Goal: Task Accomplishment & Management: Use online tool/utility

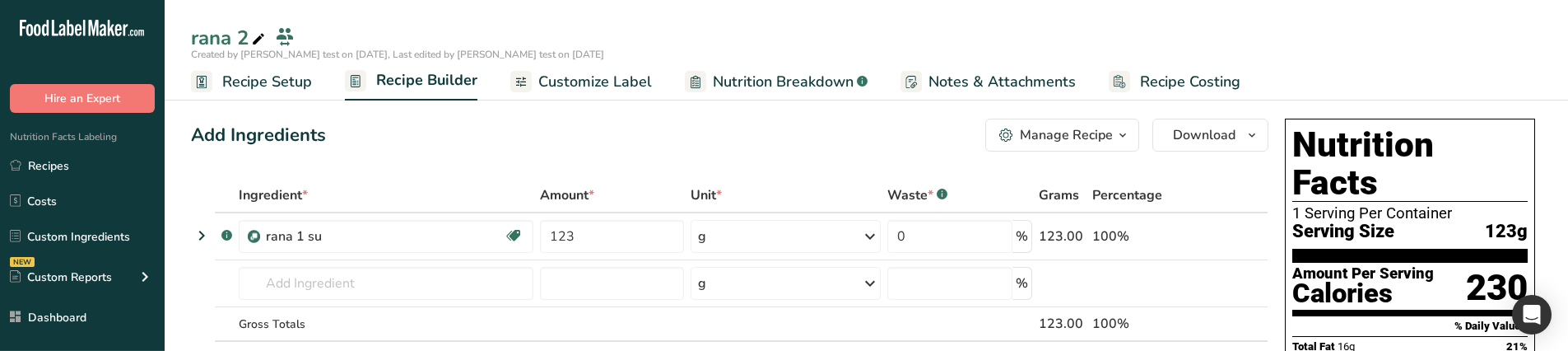
click at [808, 74] on span "Nutrition Breakdown" at bounding box center [783, 82] width 141 height 22
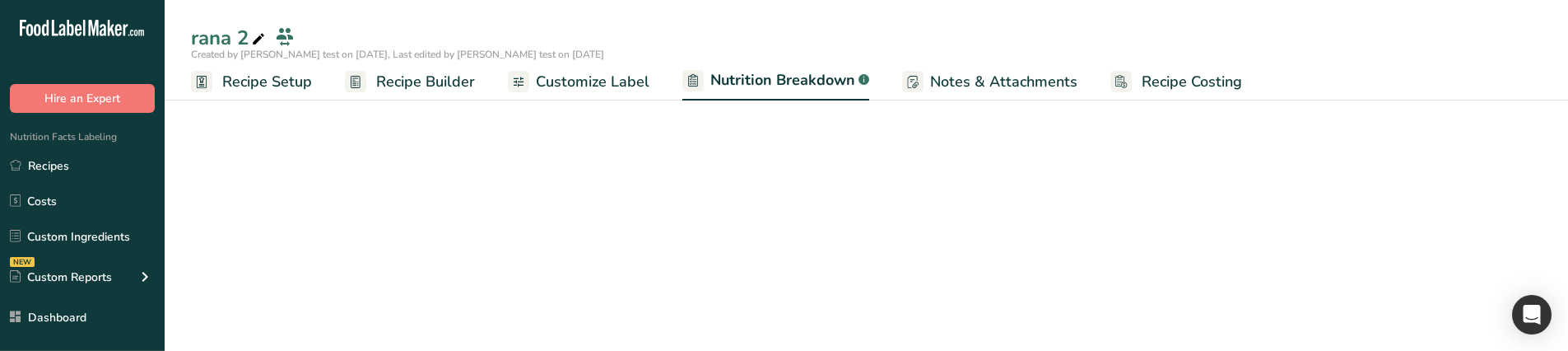
select select "Calories"
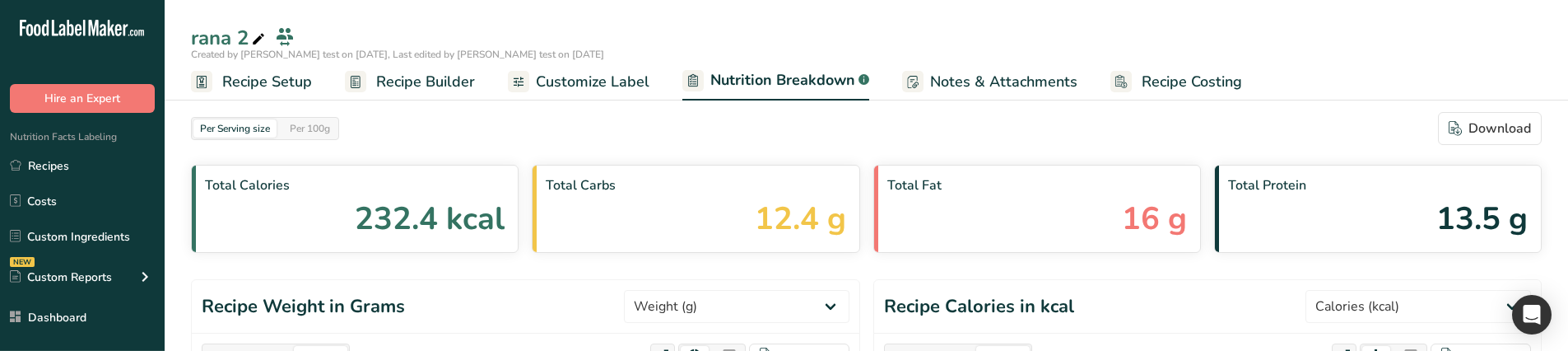
click at [621, 78] on span "Customize Label" at bounding box center [592, 82] width 113 height 22
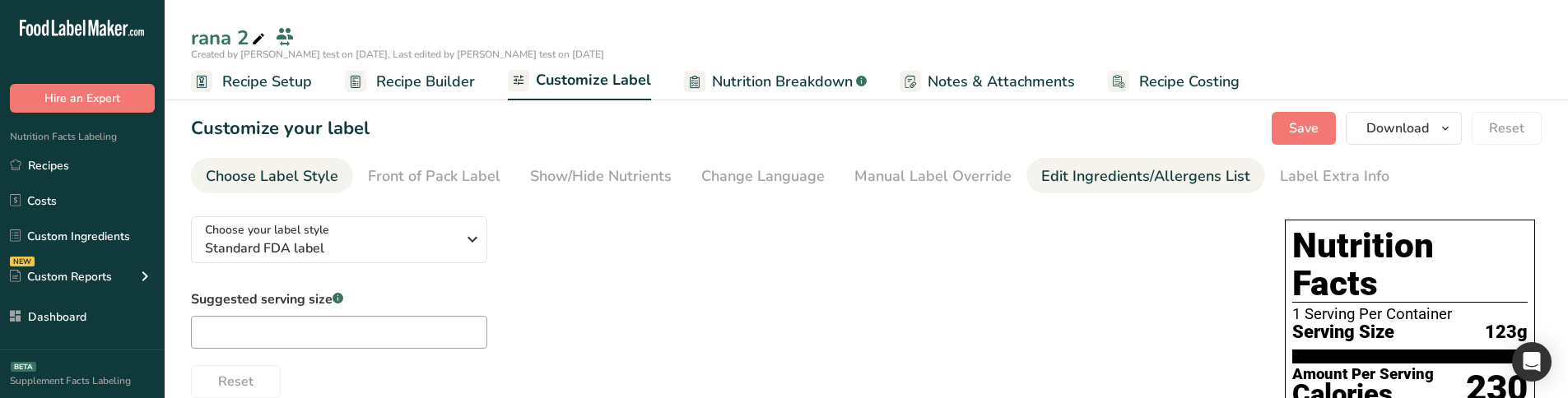
click at [1041, 166] on div "Edit Ingredients/Allergens List" at bounding box center [1145, 176] width 209 height 22
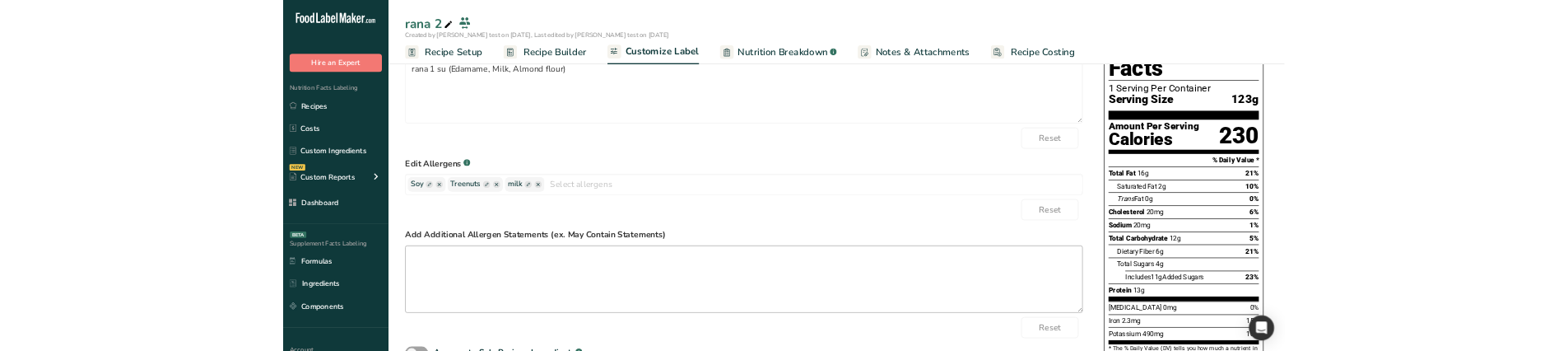
scroll to position [148, 0]
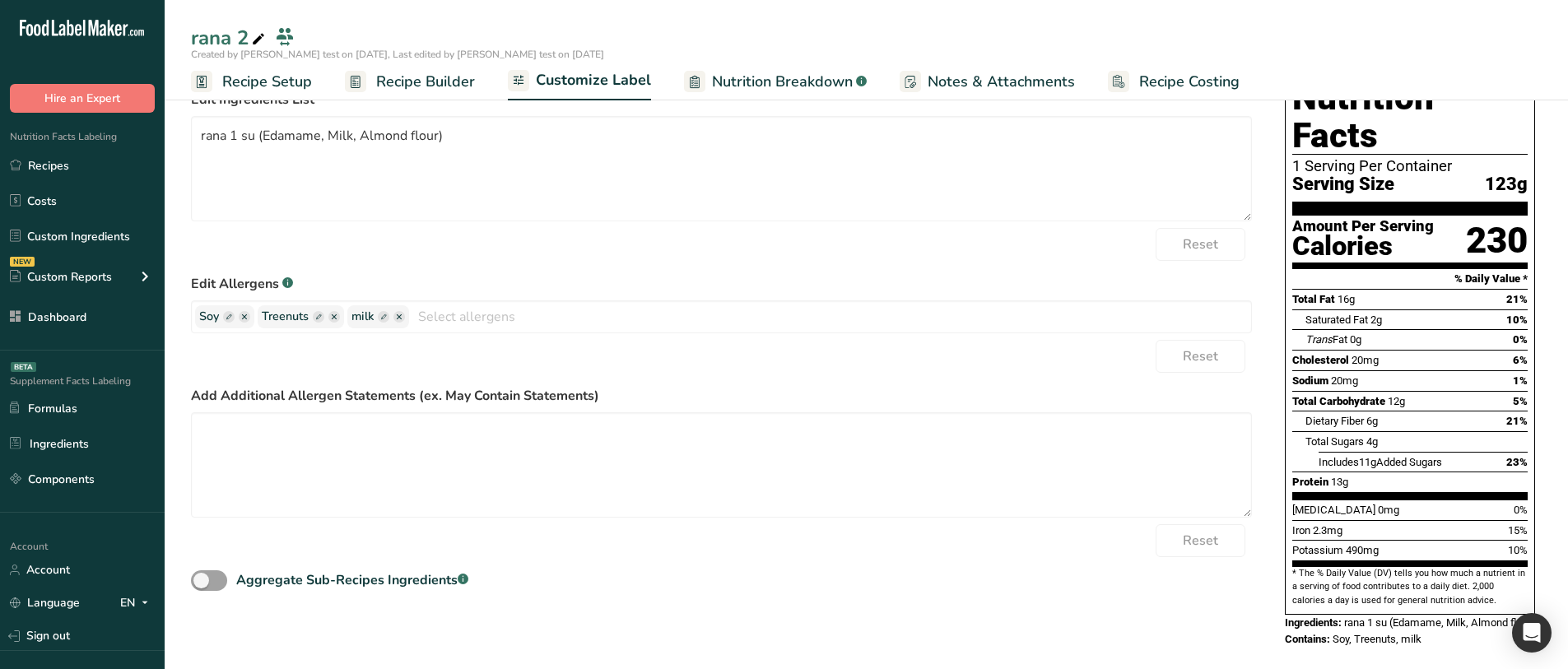
drag, startPoint x: 1273, startPoint y: 621, endPoint x: 1405, endPoint y: 619, distance: 132.0
click at [1405, 350] on div "Choose your label style Standard FDA label USA (FDA) Standard FDA label Tabular…" at bounding box center [866, 360] width 1350 height 609
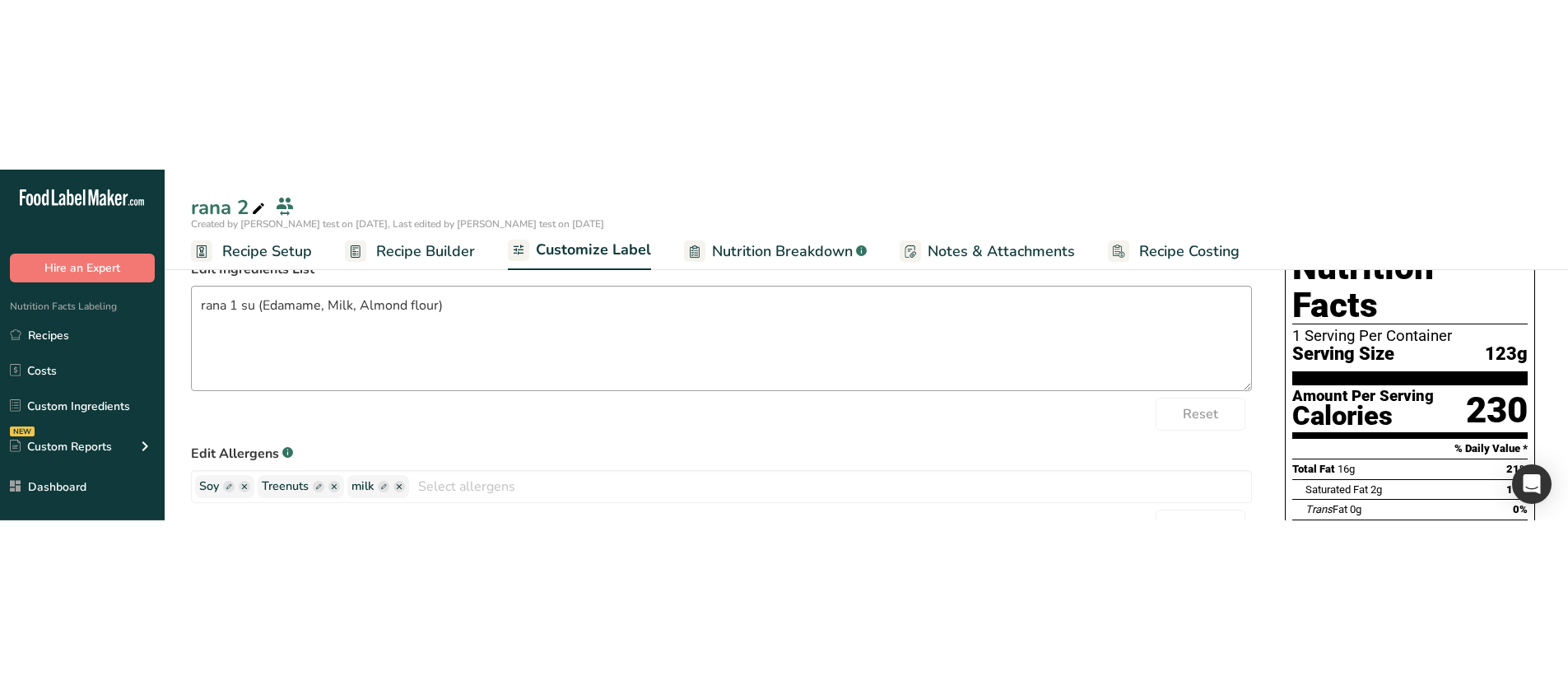
scroll to position [127, 0]
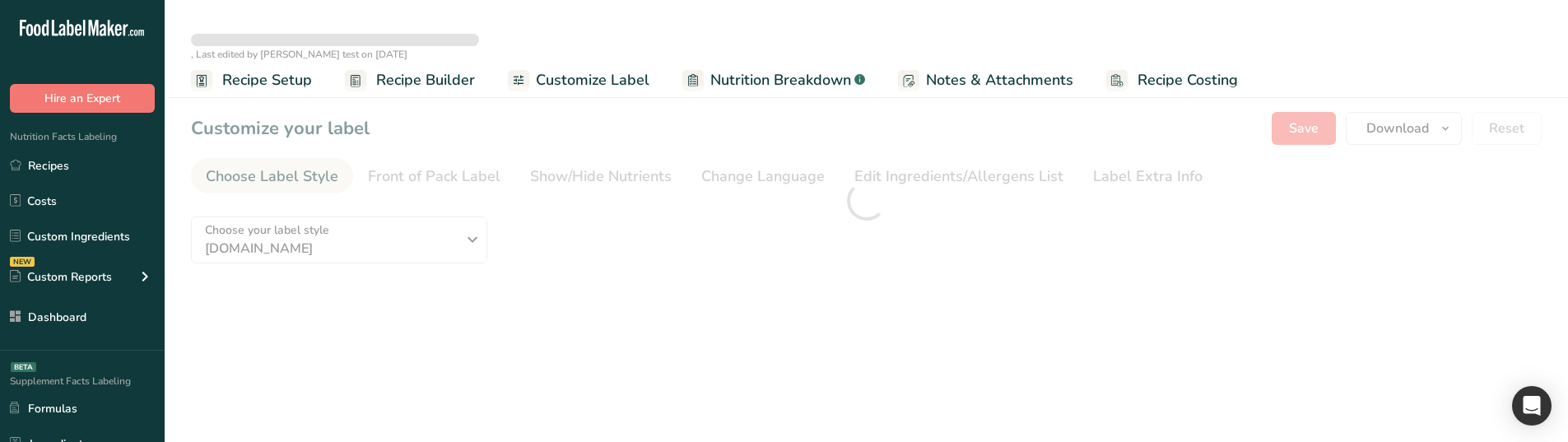
type textarea "Edamame, Milk, Almond flour"
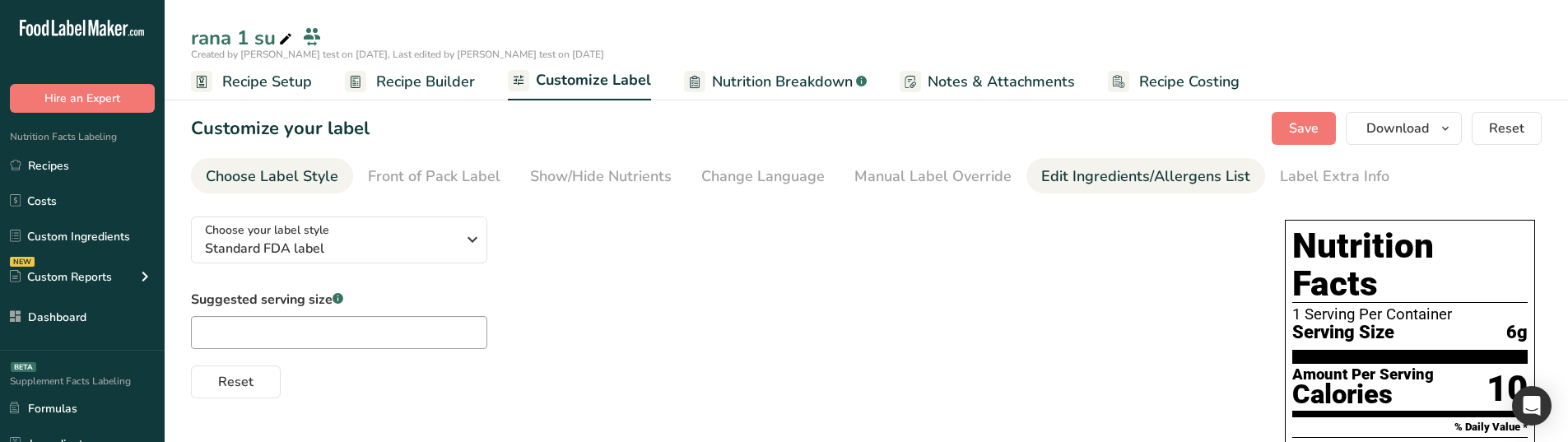
click at [1087, 168] on div "Edit Ingredients/Allergens List" at bounding box center [1145, 176] width 209 height 22
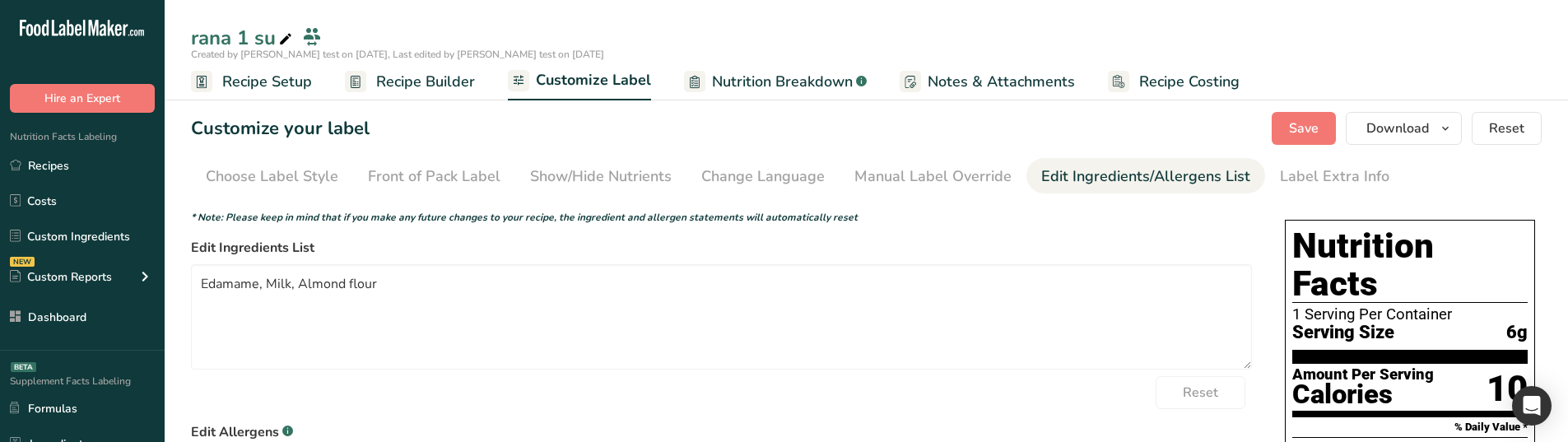
scroll to position [165, 0]
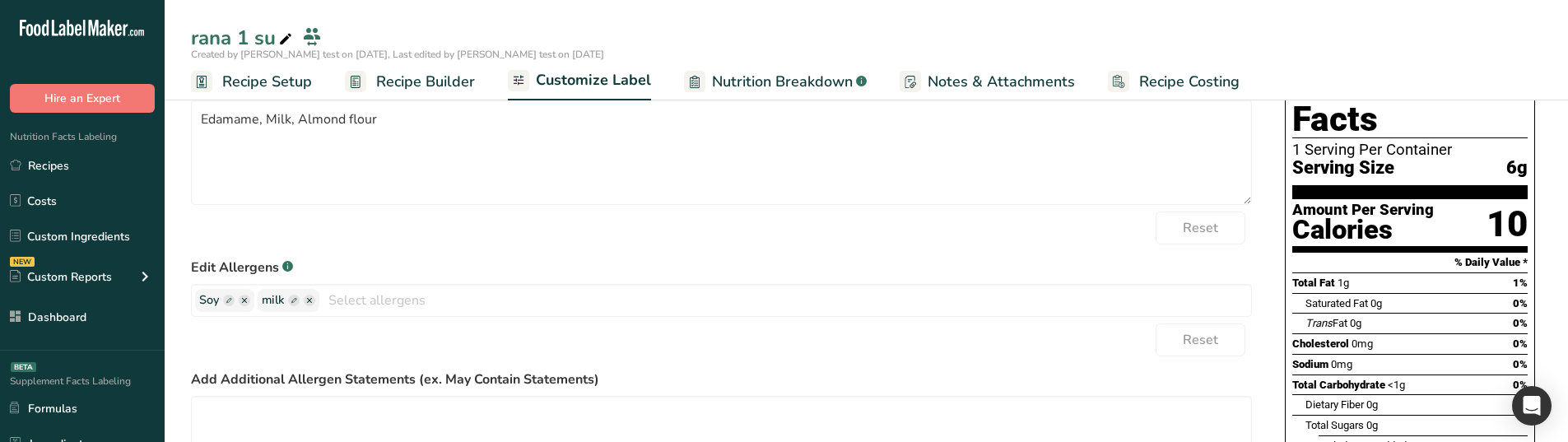
drag, startPoint x: 276, startPoint y: 37, endPoint x: 217, endPoint y: 39, distance: 59.0
click at [217, 39] on div "rana 1 su" at bounding box center [243, 38] width 104 height 30
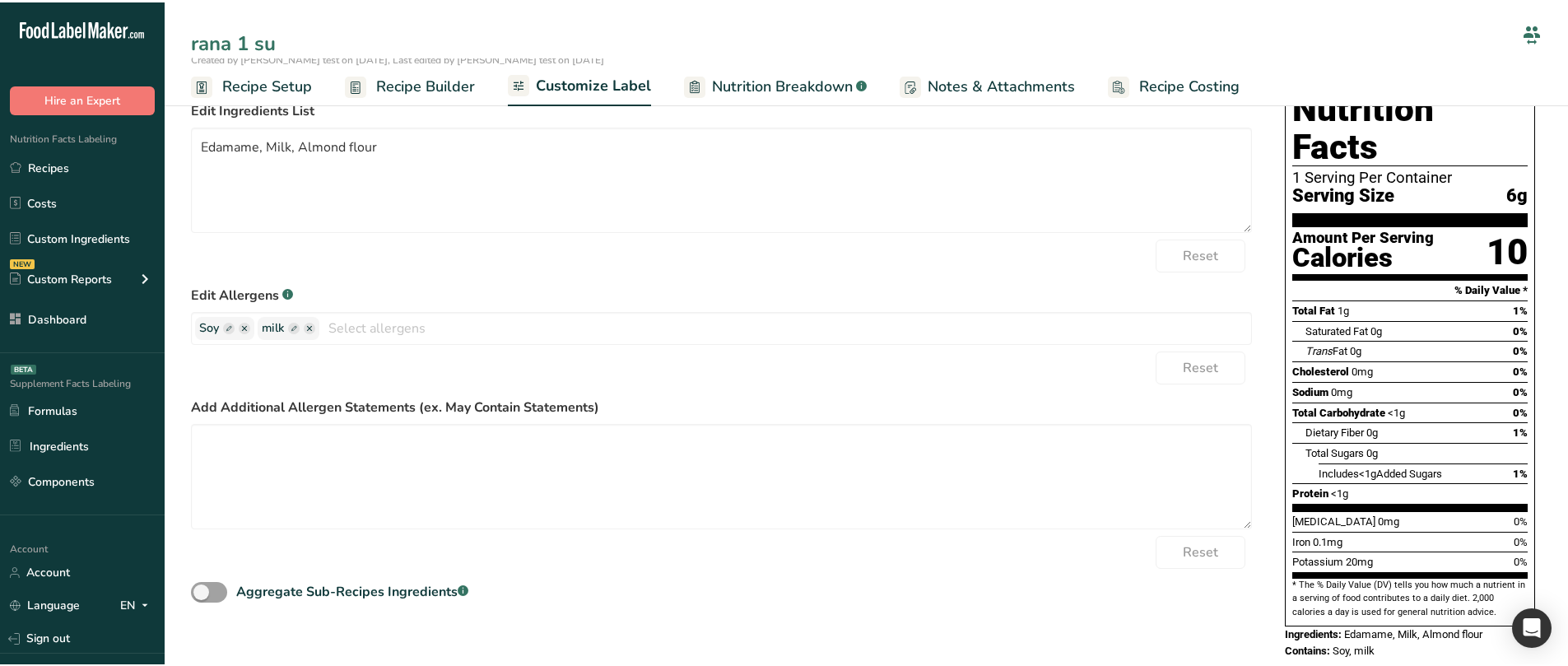
scroll to position [135, 0]
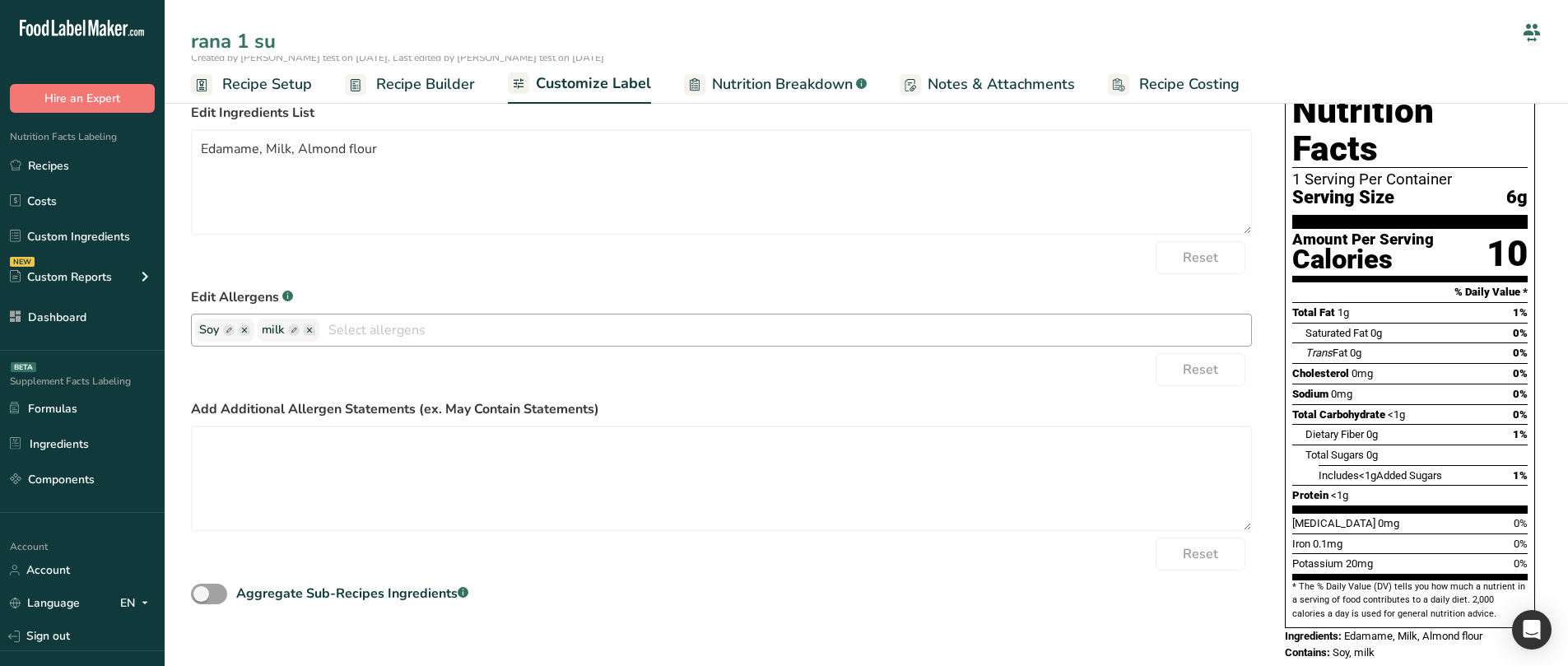
click at [355, 327] on input "text" at bounding box center [785, 329] width 932 height 26
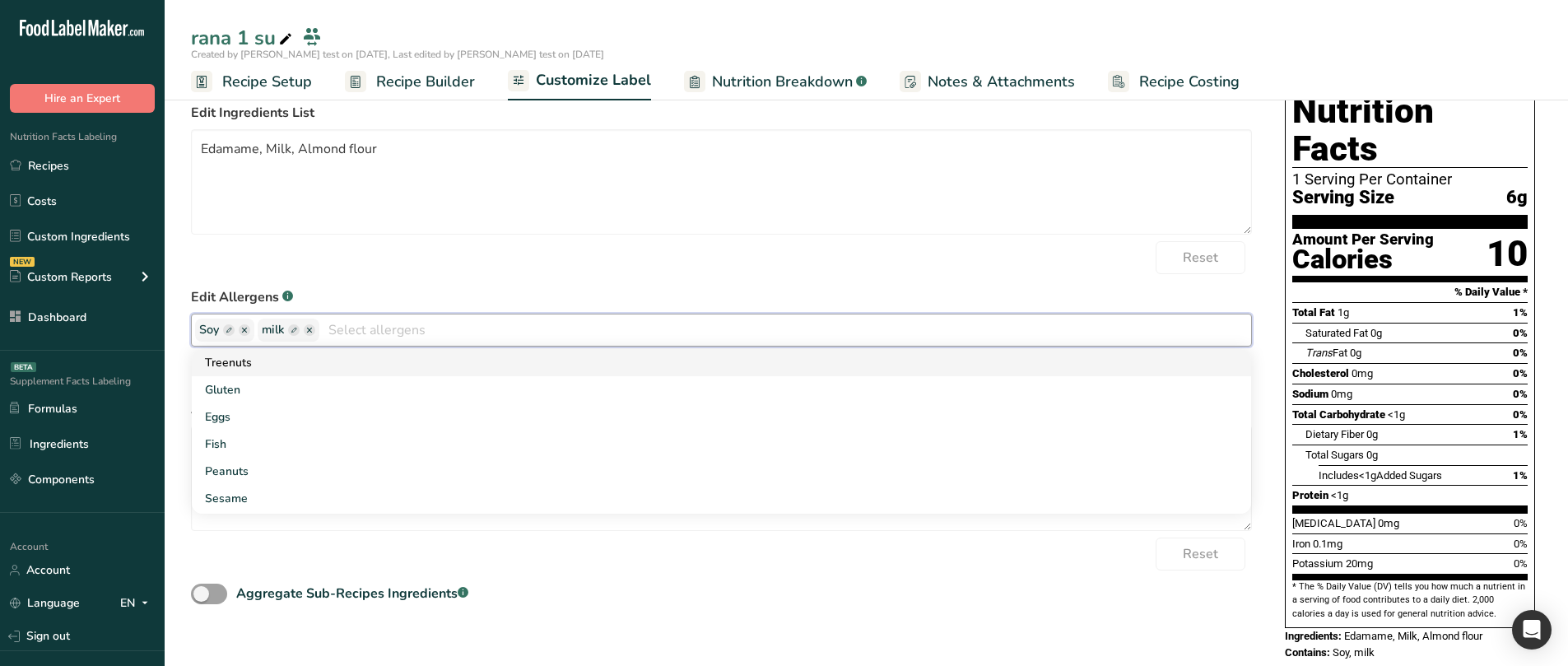
click at [354, 358] on link "Treenuts" at bounding box center [722, 362] width 1059 height 27
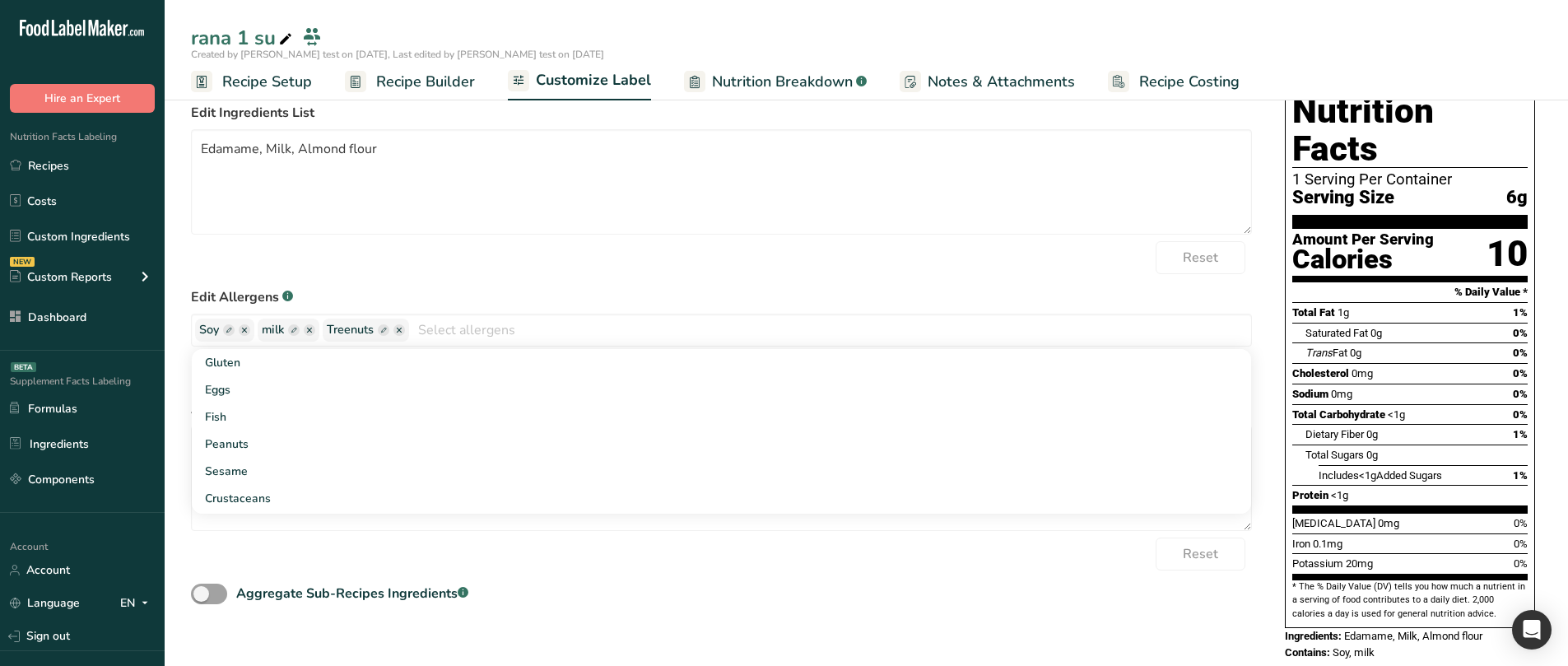
click at [584, 248] on div "Reset" at bounding box center [722, 257] width 1061 height 33
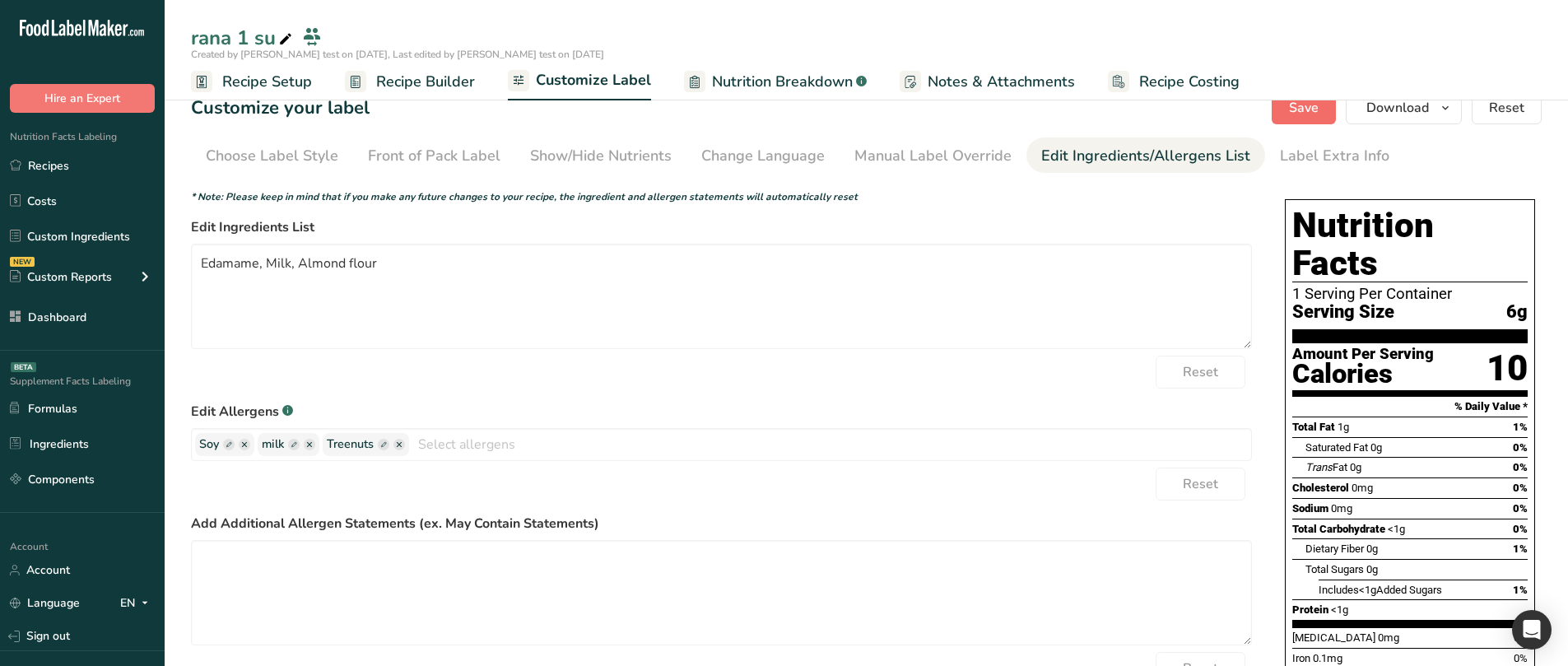
scroll to position [0, 0]
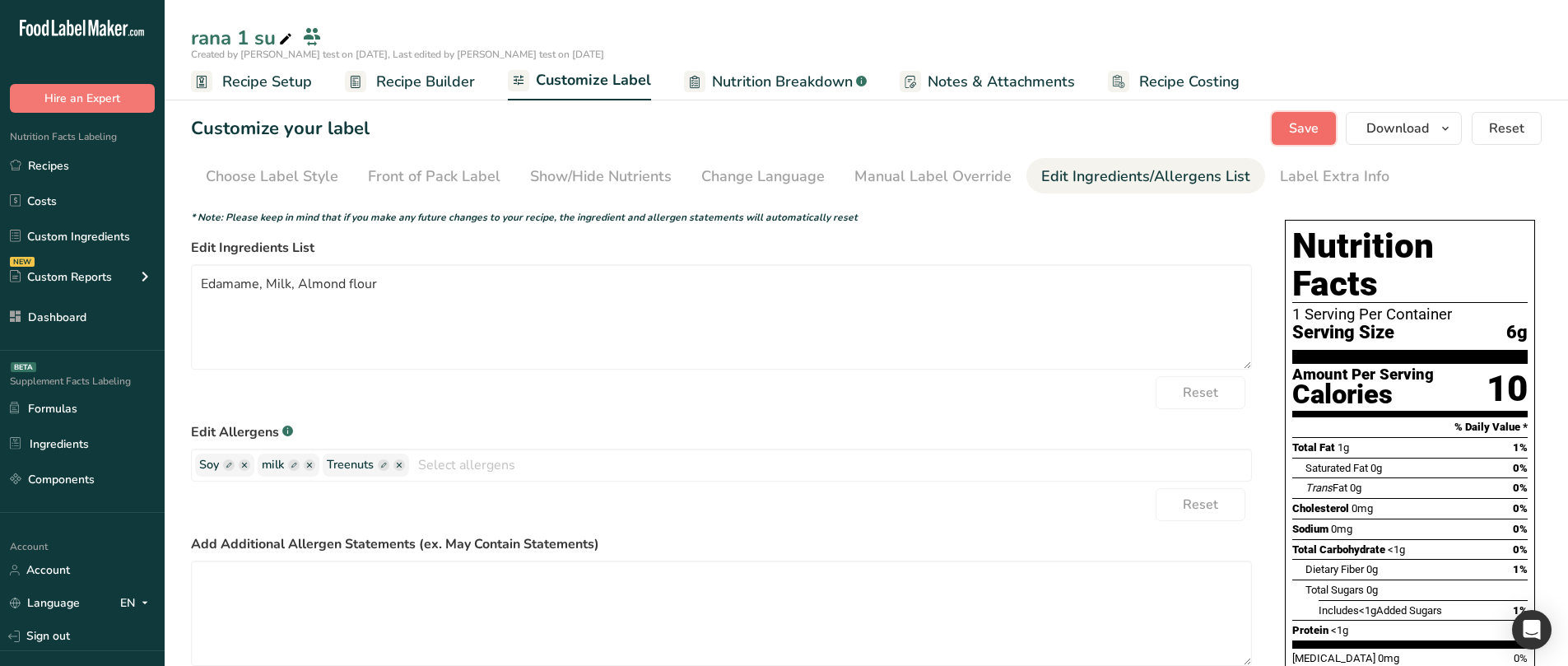
click at [1292, 134] on span "Save" at bounding box center [1304, 128] width 30 height 20
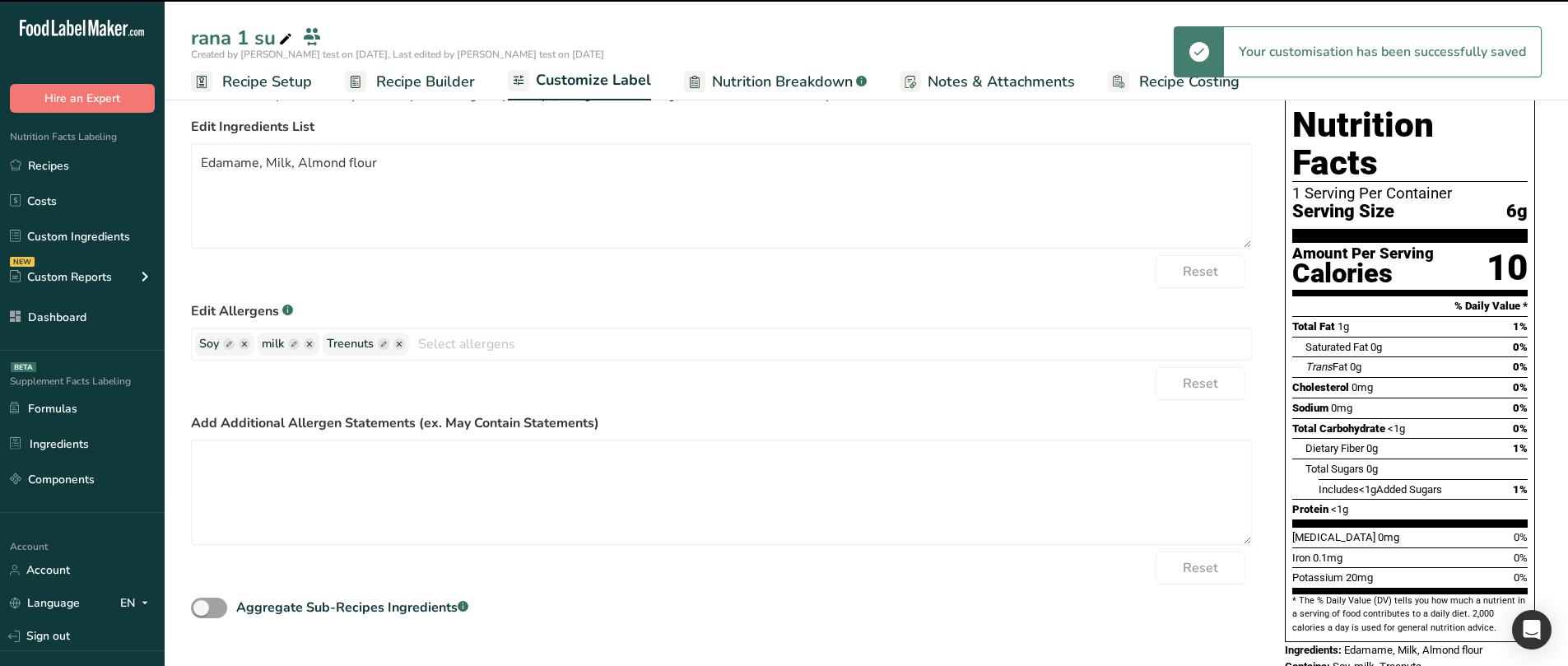
scroll to position [135, 0]
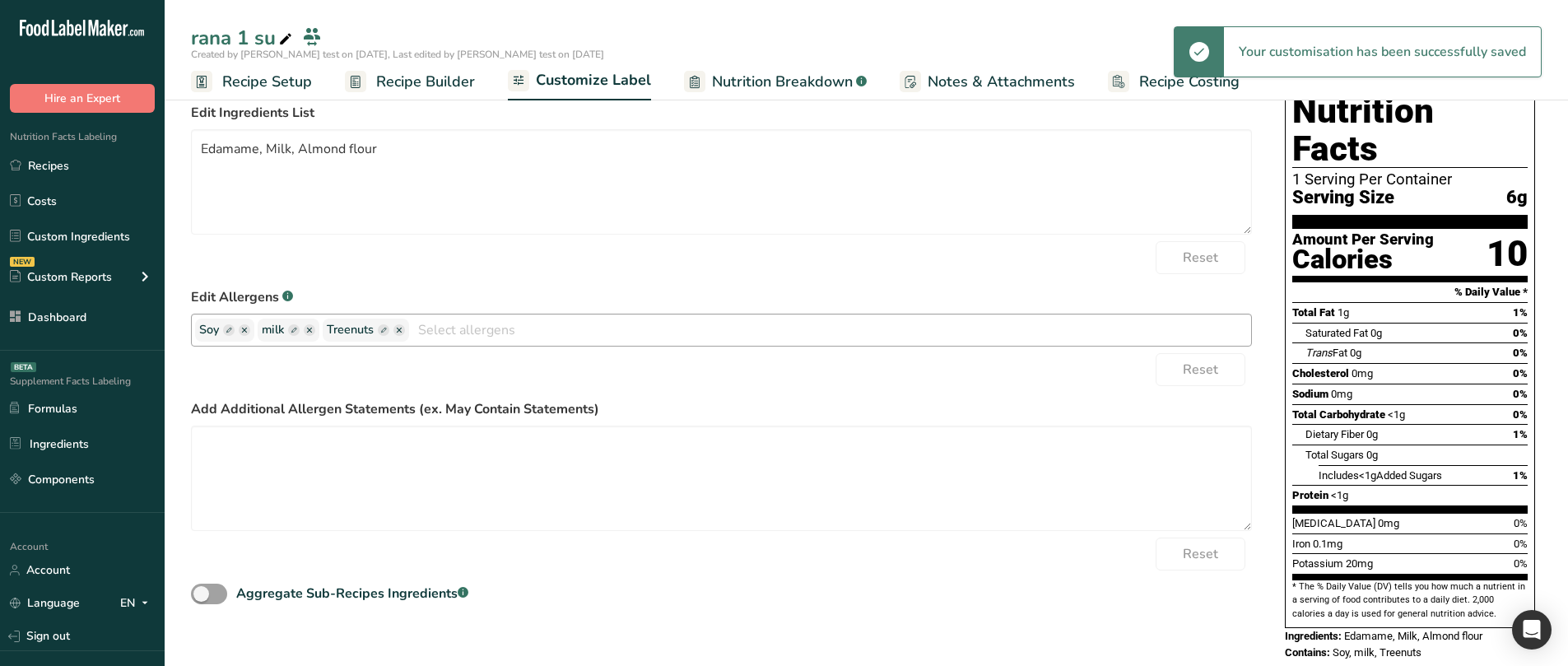
click at [396, 327] on ellipse "button" at bounding box center [400, 330] width 12 height 12
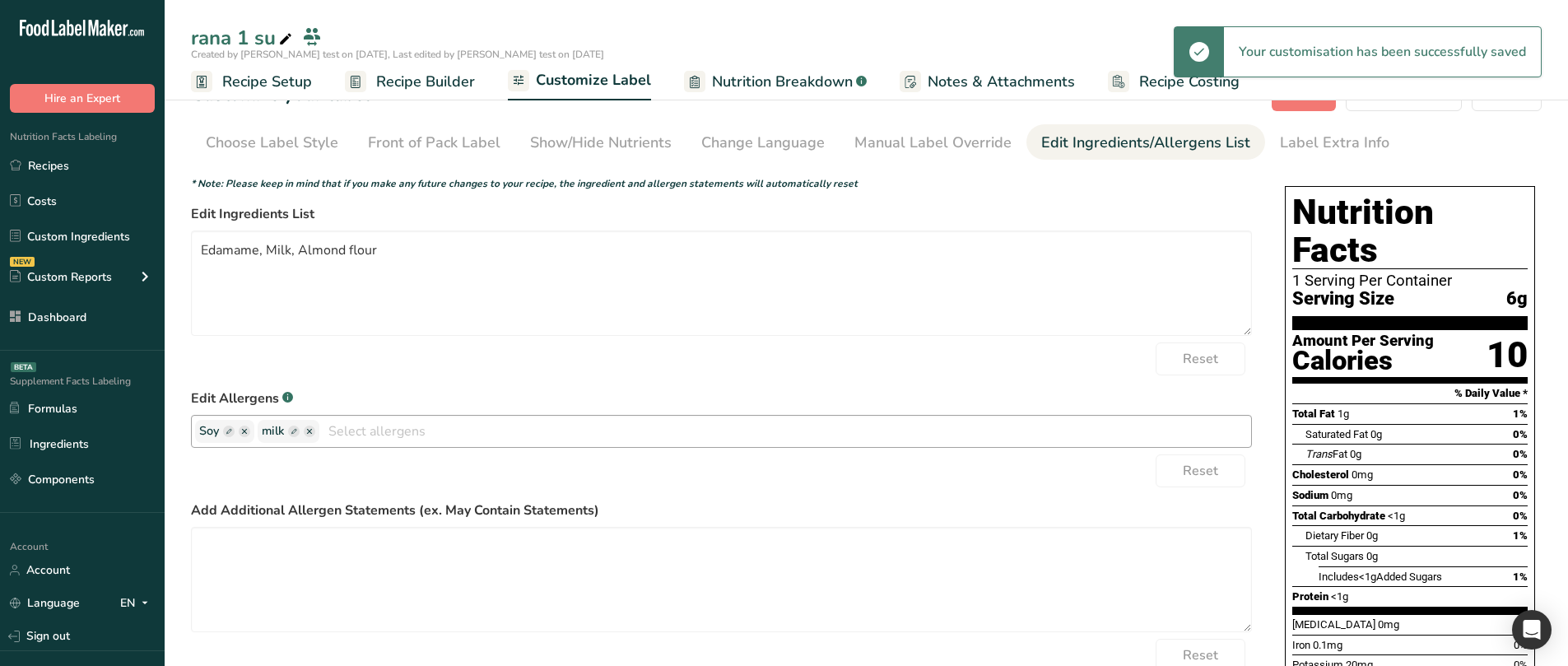
scroll to position [0, 0]
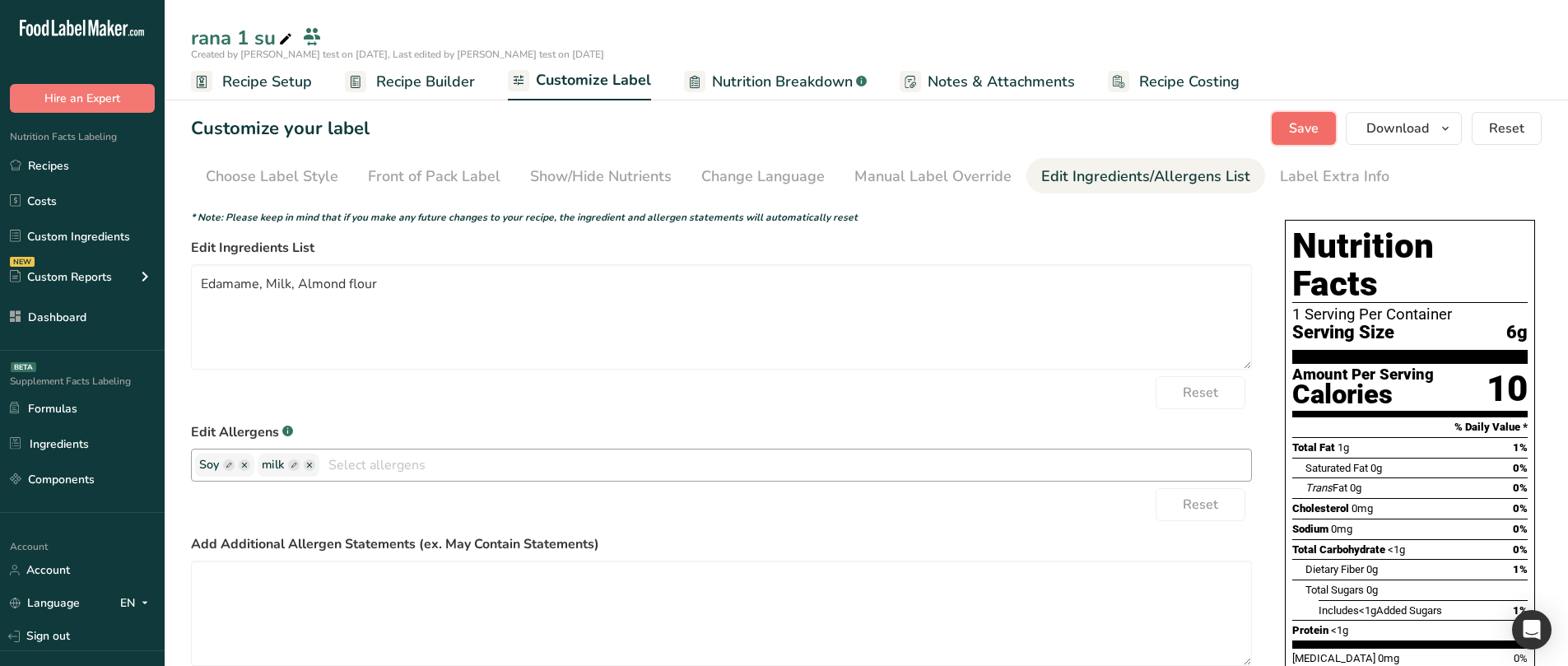
click at [1310, 123] on span "Save" at bounding box center [1304, 128] width 30 height 20
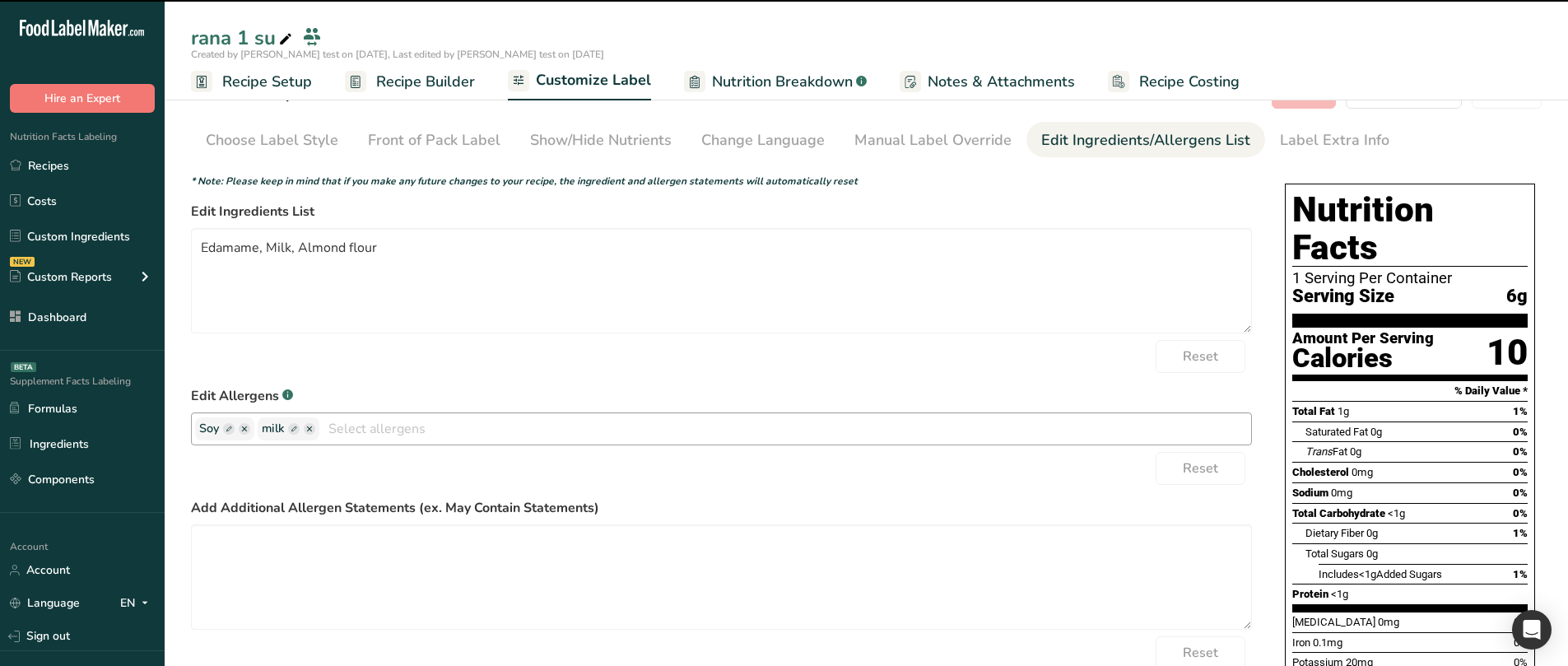
scroll to position [135, 0]
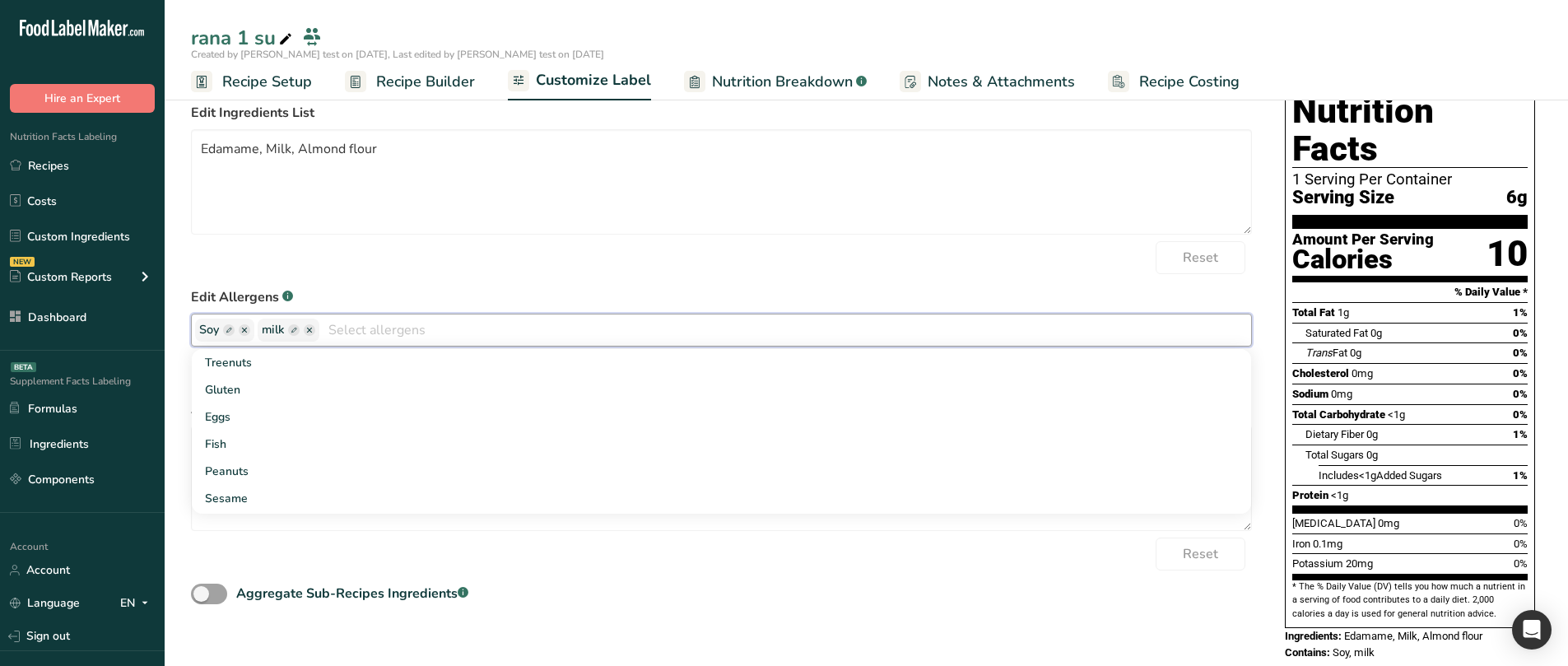
click at [382, 326] on input "text" at bounding box center [785, 329] width 932 height 26
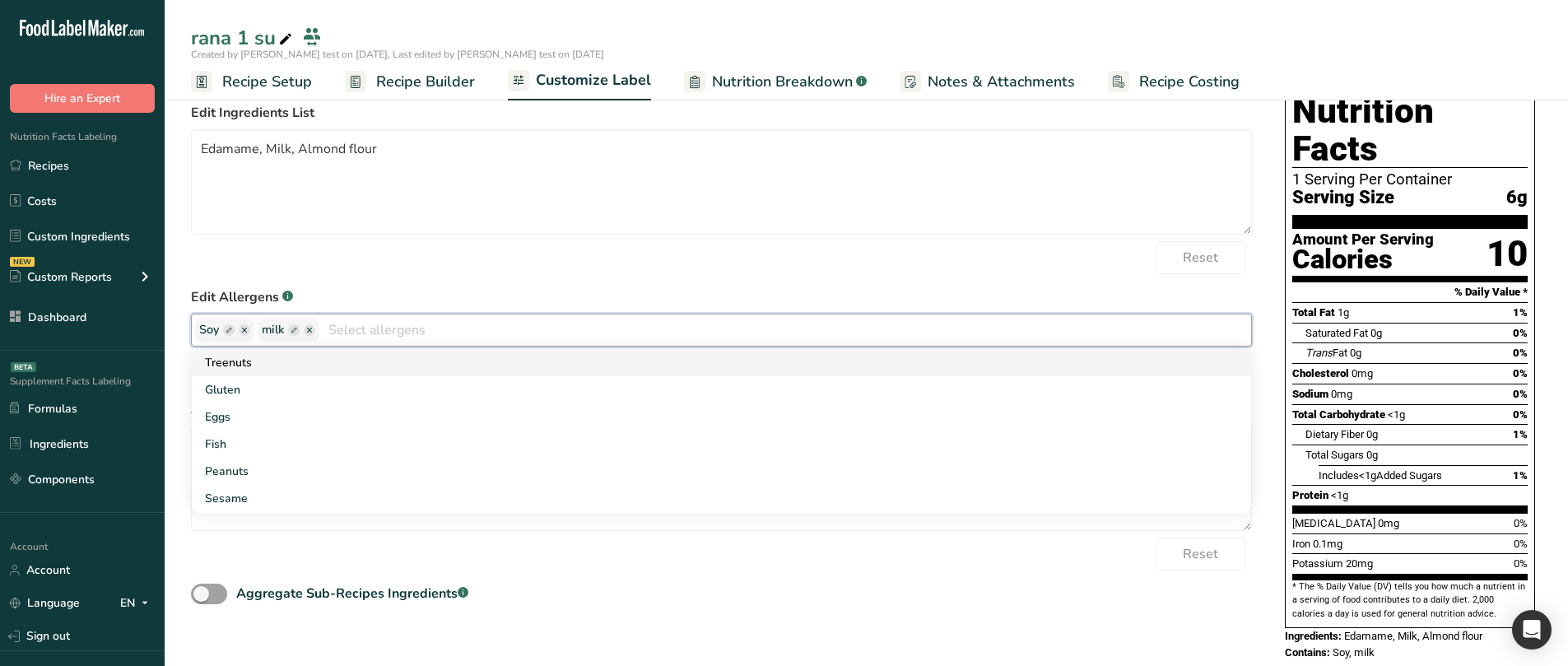
click at [349, 366] on link "Treenuts" at bounding box center [722, 362] width 1059 height 27
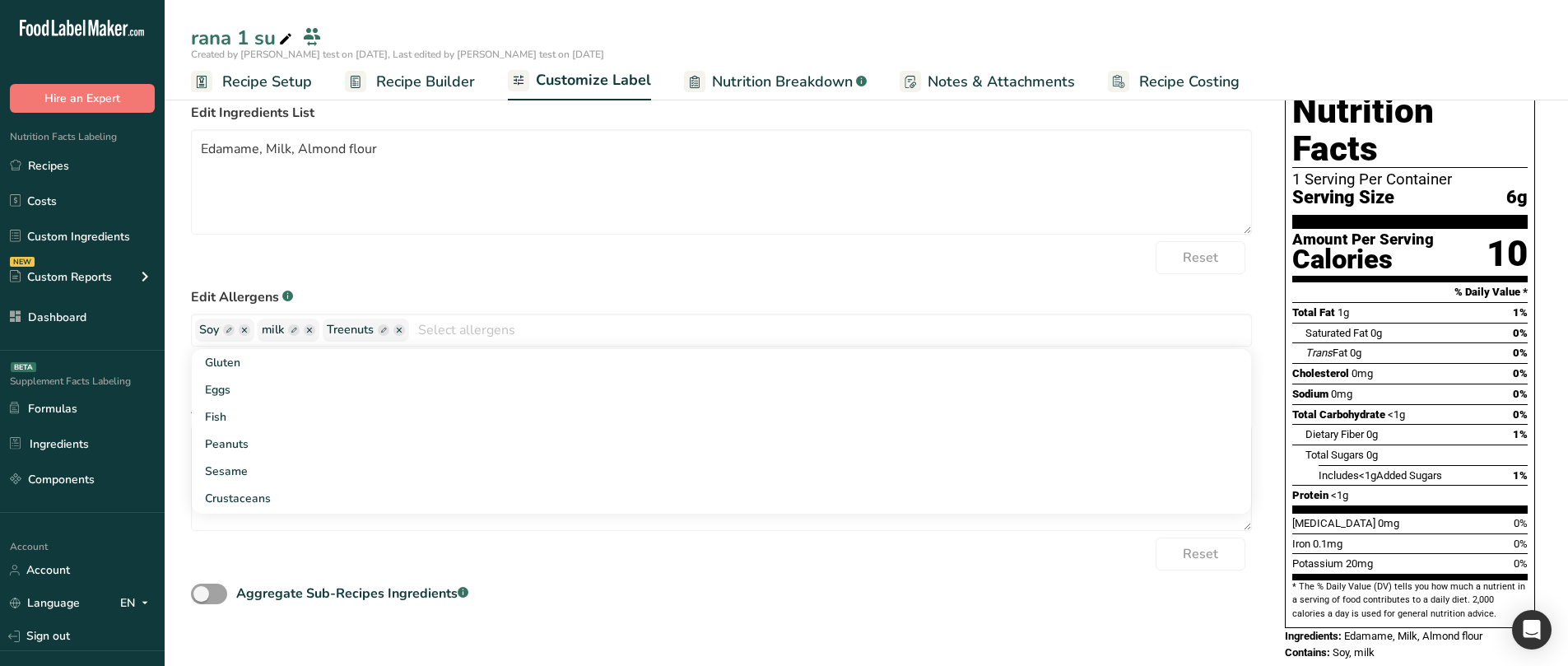
click at [510, 295] on label "Edit Allergens .a-a{fill:#347362;}.b-a{fill:#fff;}" at bounding box center [722, 297] width 1061 height 20
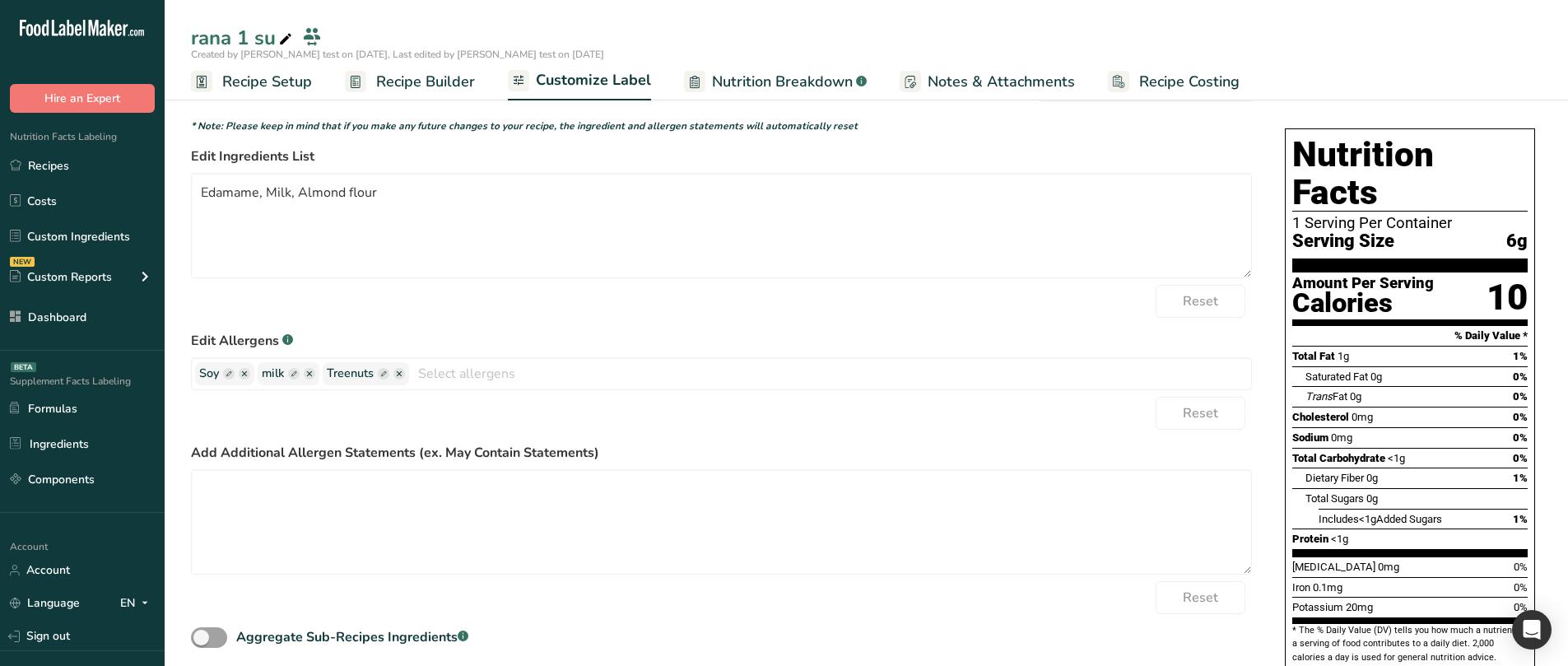
scroll to position [0, 0]
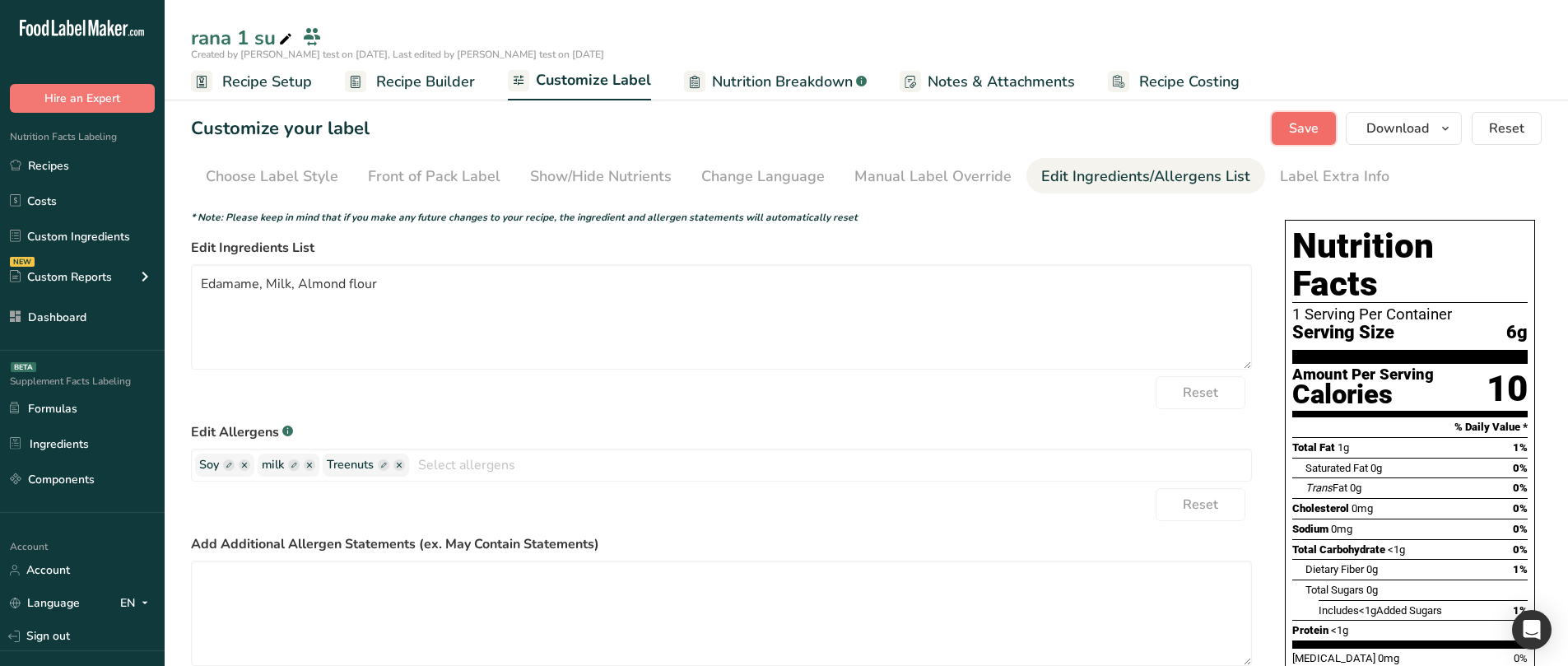
click at [1301, 128] on span "Save" at bounding box center [1304, 128] width 30 height 20
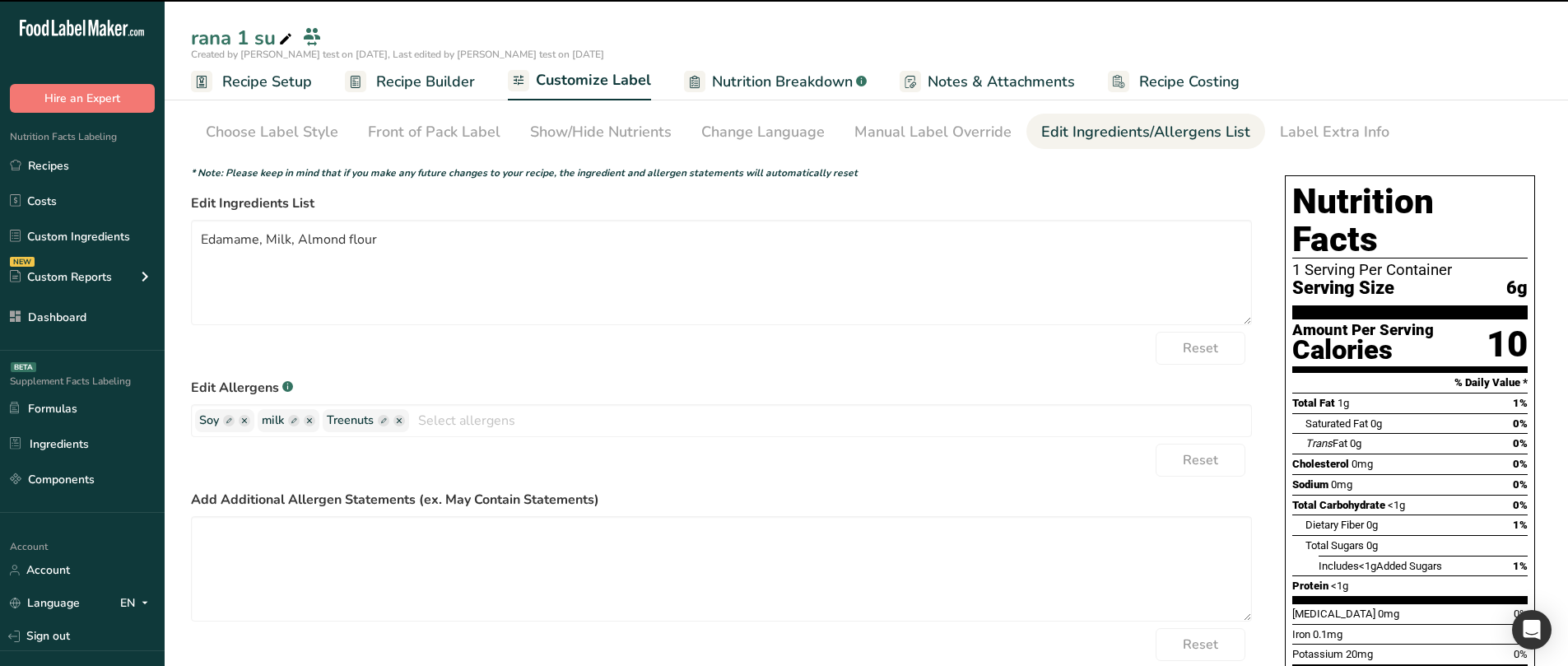
scroll to position [135, 0]
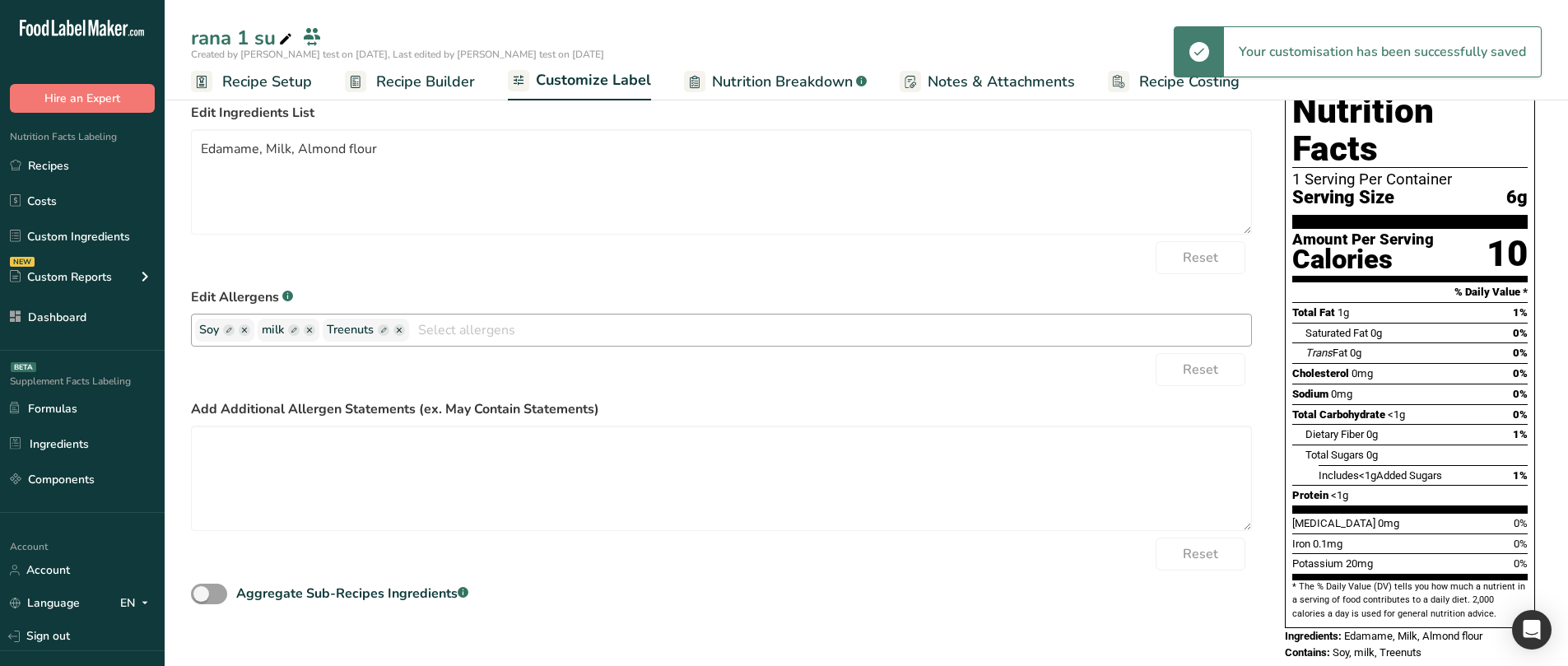
click at [398, 333] on icon "button" at bounding box center [399, 330] width 5 height 5
click at [647, 283] on form "* Note: Please keep in mind that if you make any future changes to your recipe,…" at bounding box center [722, 342] width 1061 height 533
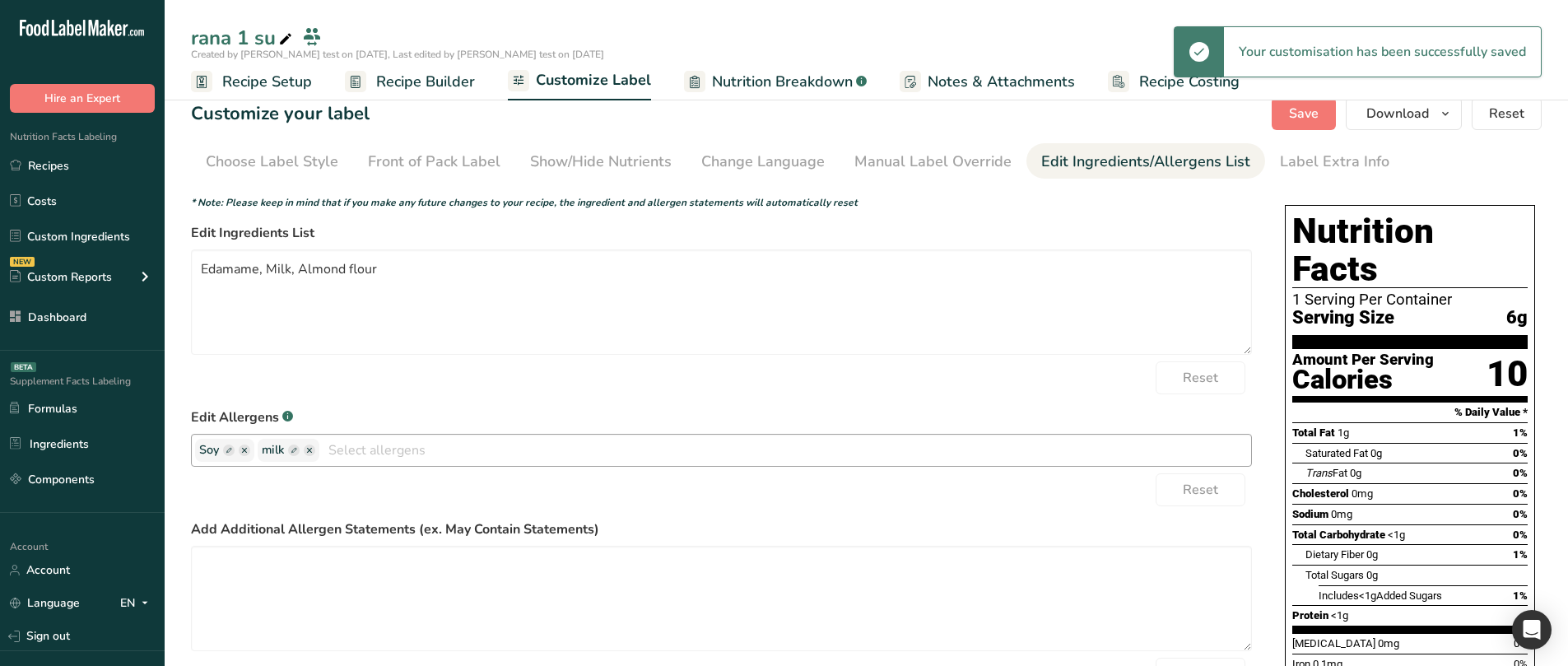
scroll to position [0, 0]
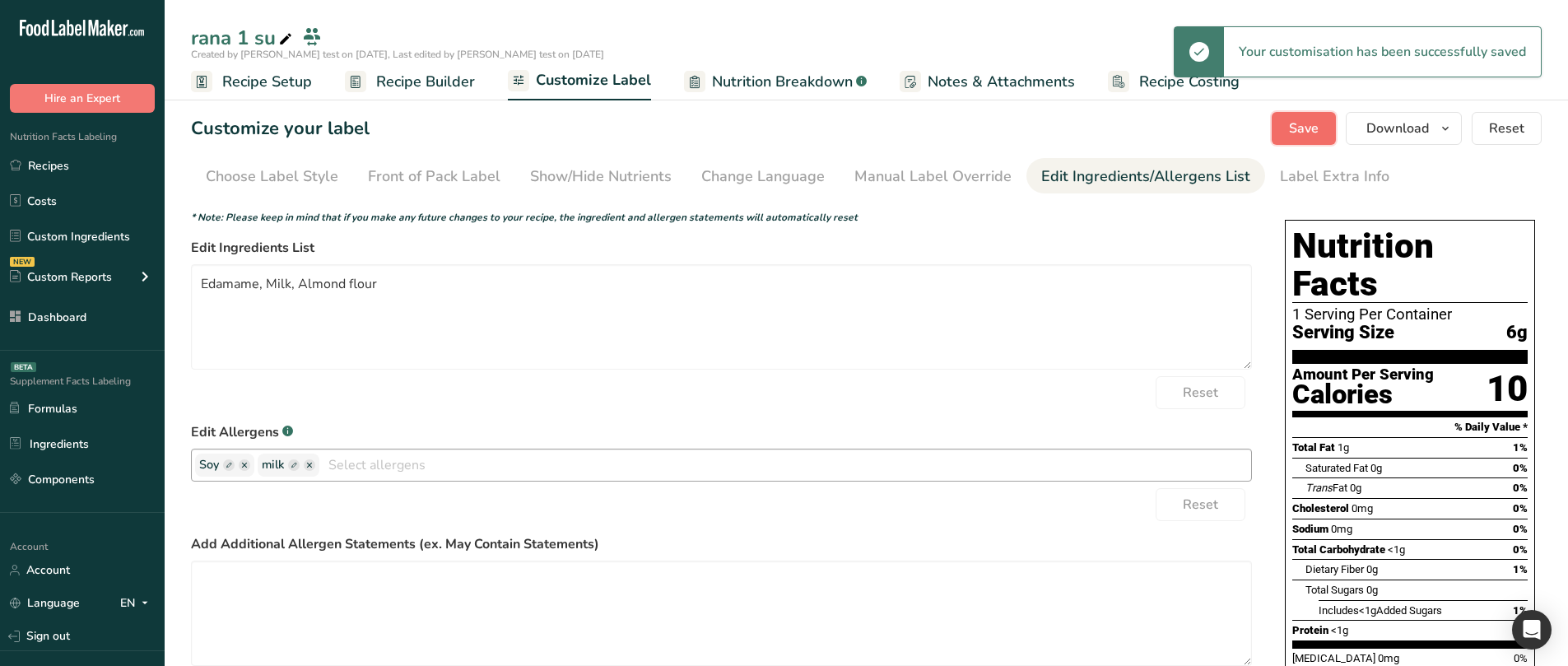
click at [1283, 130] on button "Save" at bounding box center [1304, 128] width 65 height 33
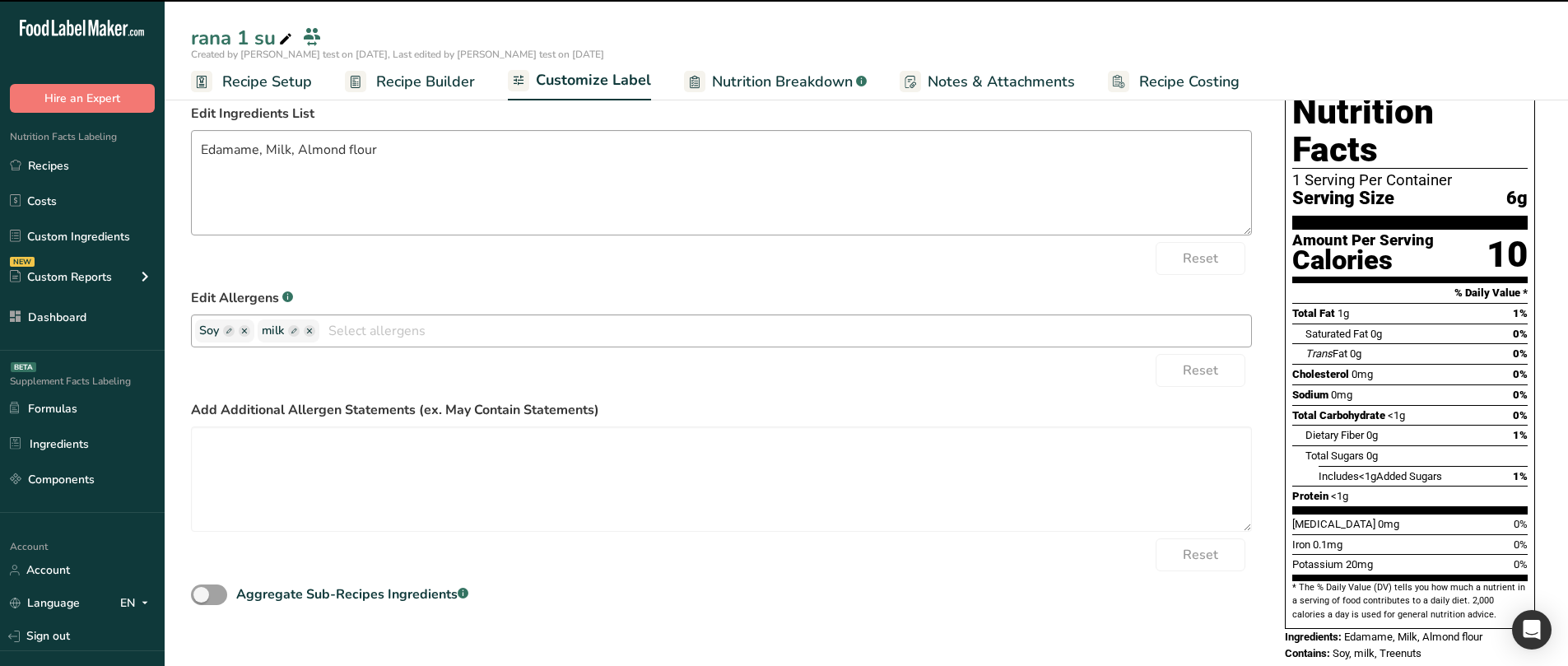
scroll to position [135, 0]
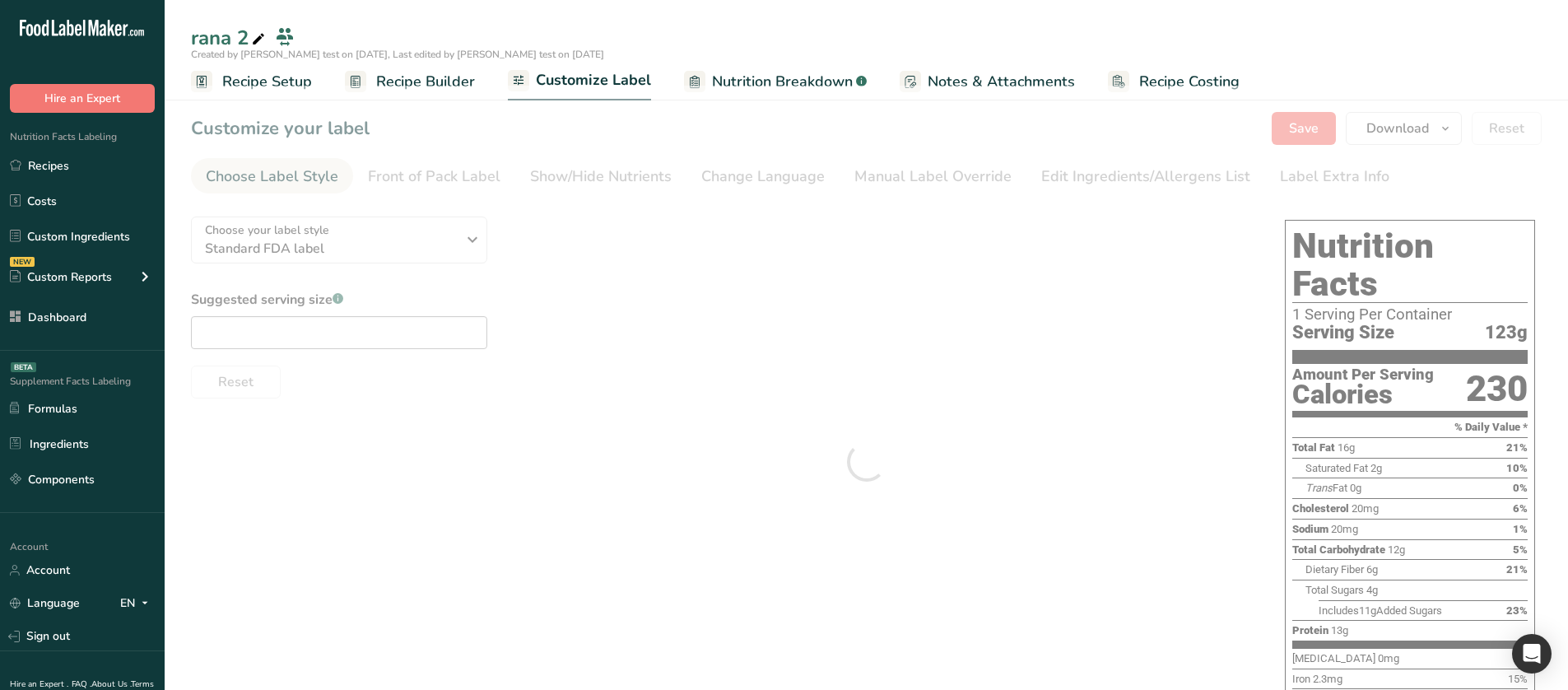
type textarea "rana 1 su (Edamame, Milk, Almond flour)"
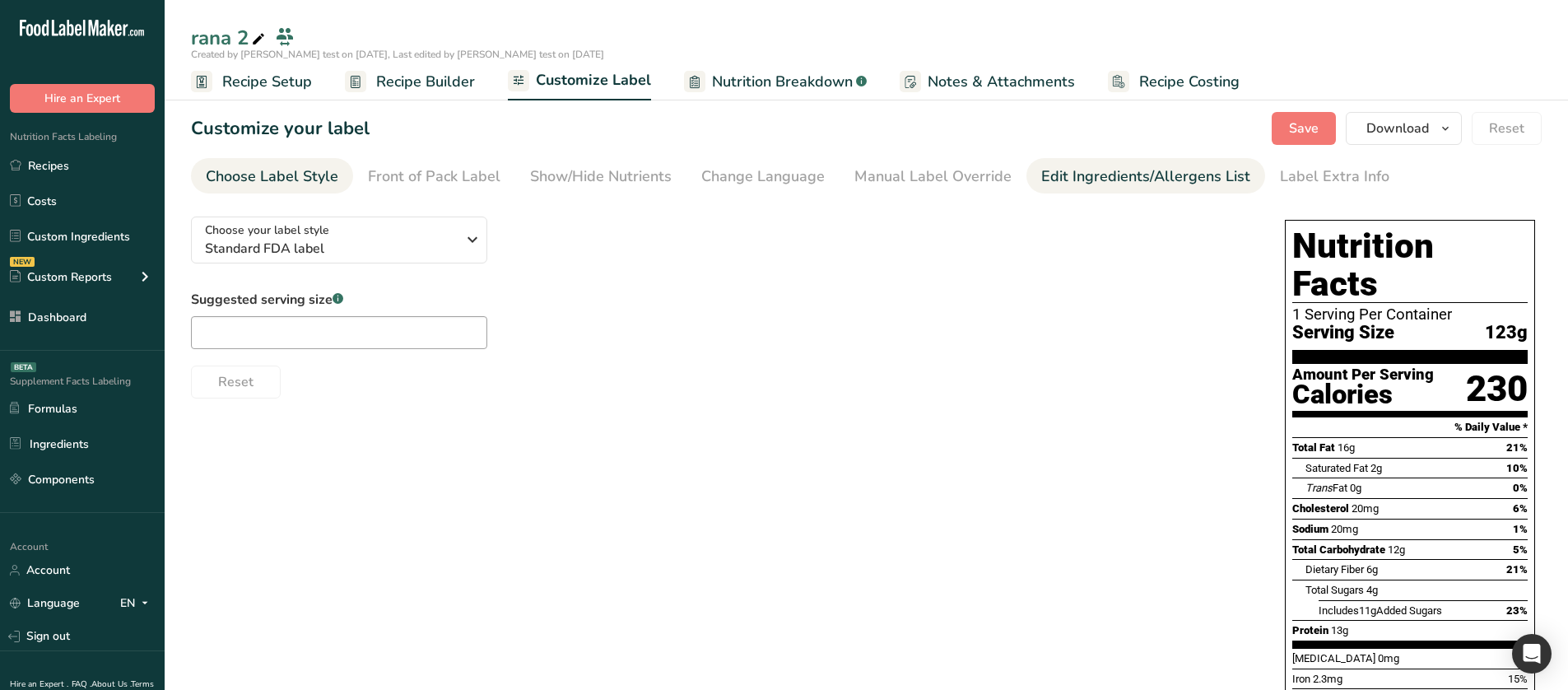
click at [1080, 176] on div "Edit Ingredients/Allergens List" at bounding box center [1145, 176] width 209 height 22
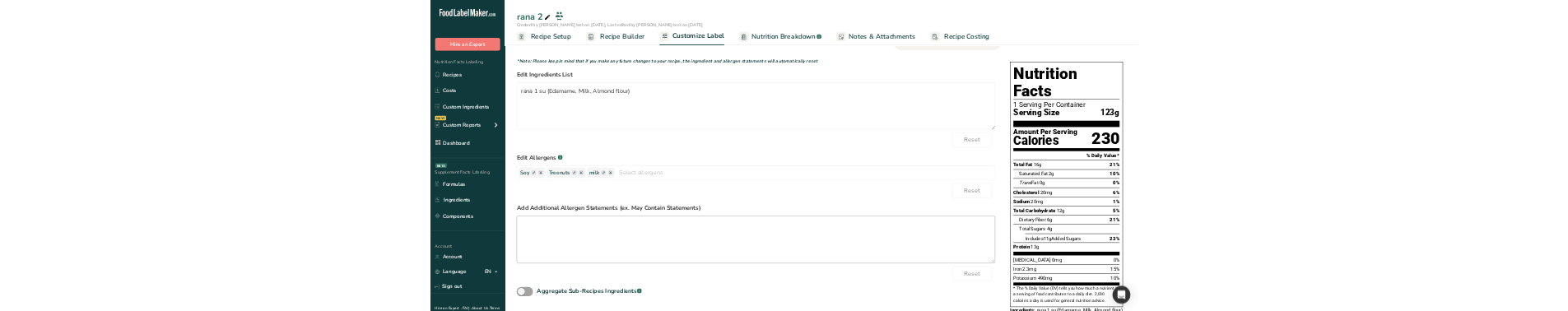
scroll to position [127, 0]
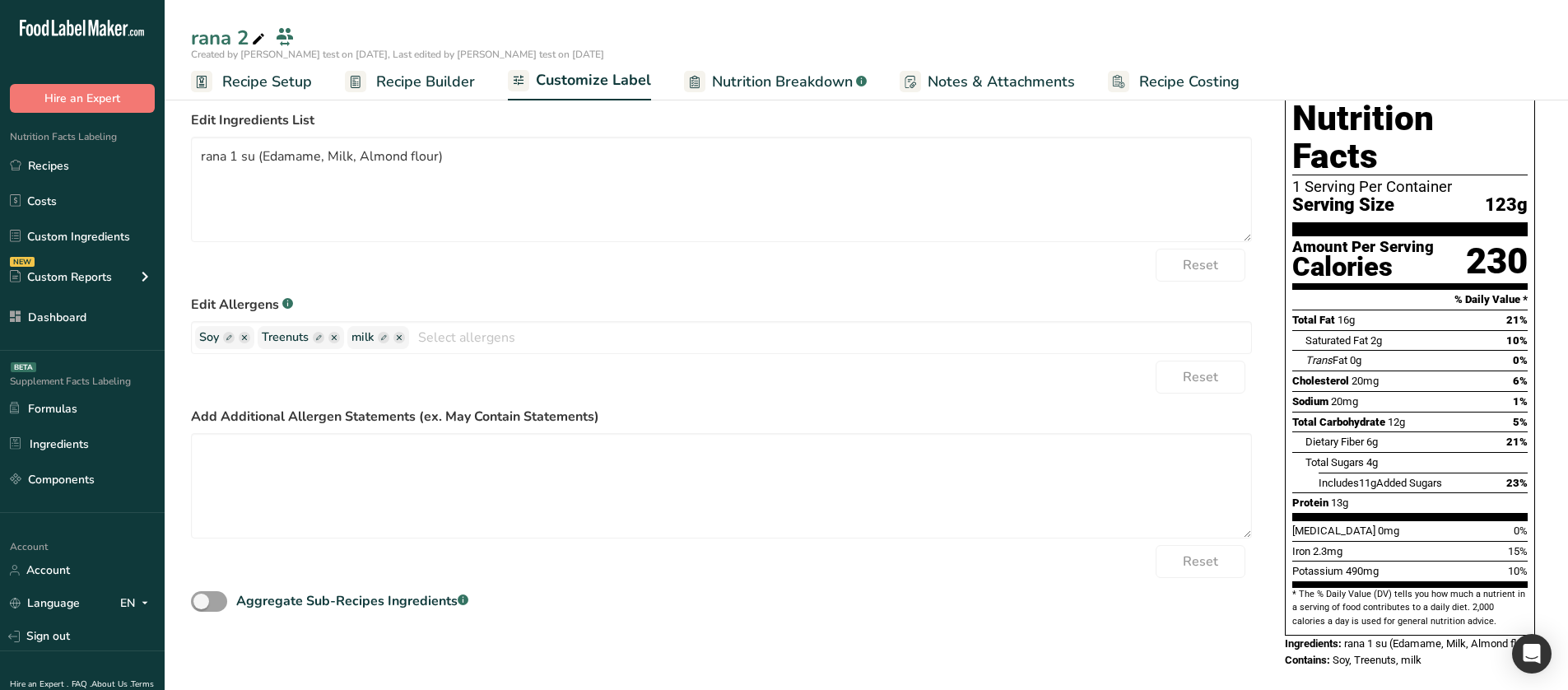
click at [1377, 654] on span "Soy, Treenuts, milk" at bounding box center [1377, 659] width 89 height 12
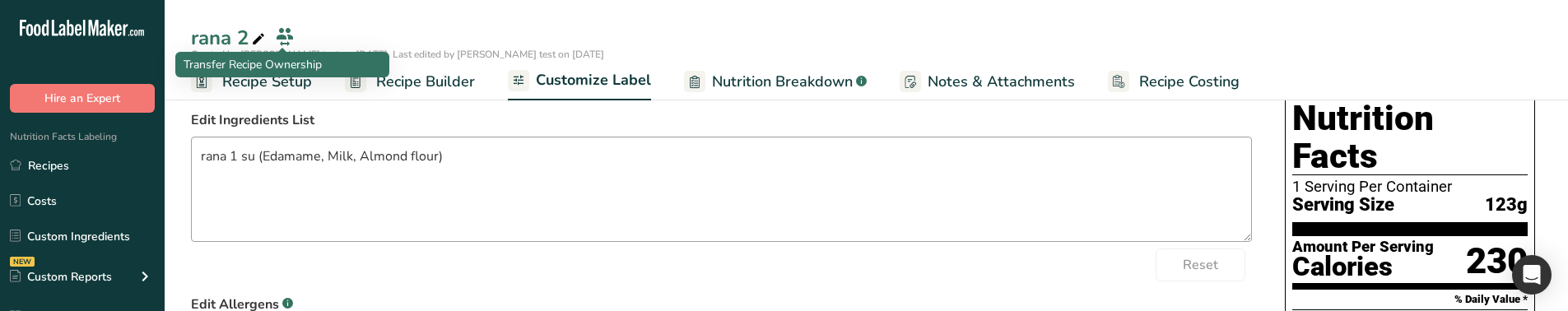
scroll to position [176, 0]
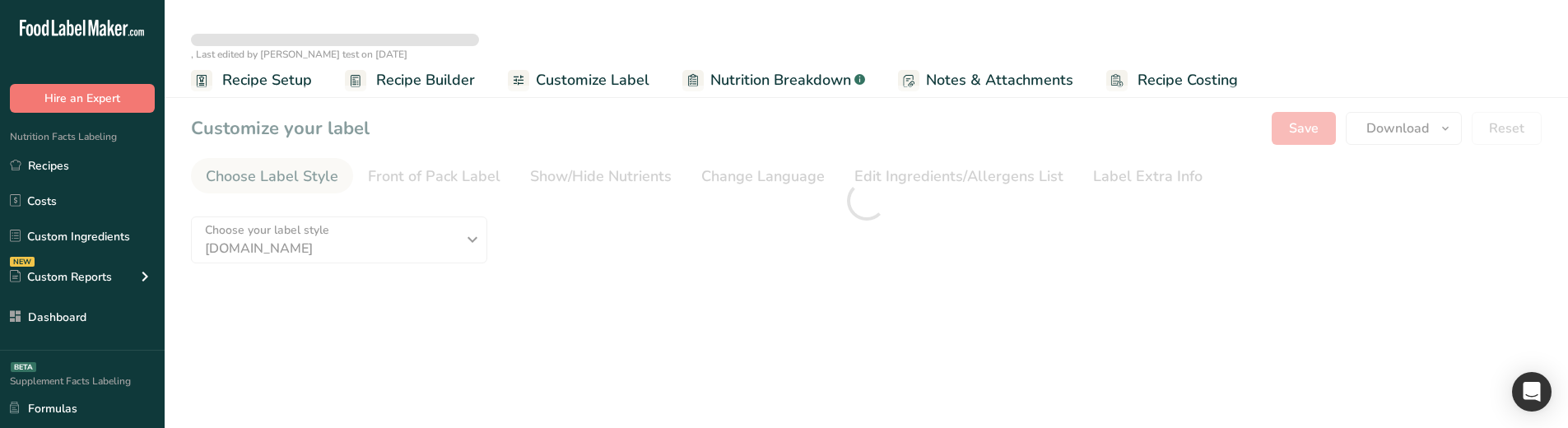
type textarea "rana 1 su (Edamame, Milk, Almond flour)"
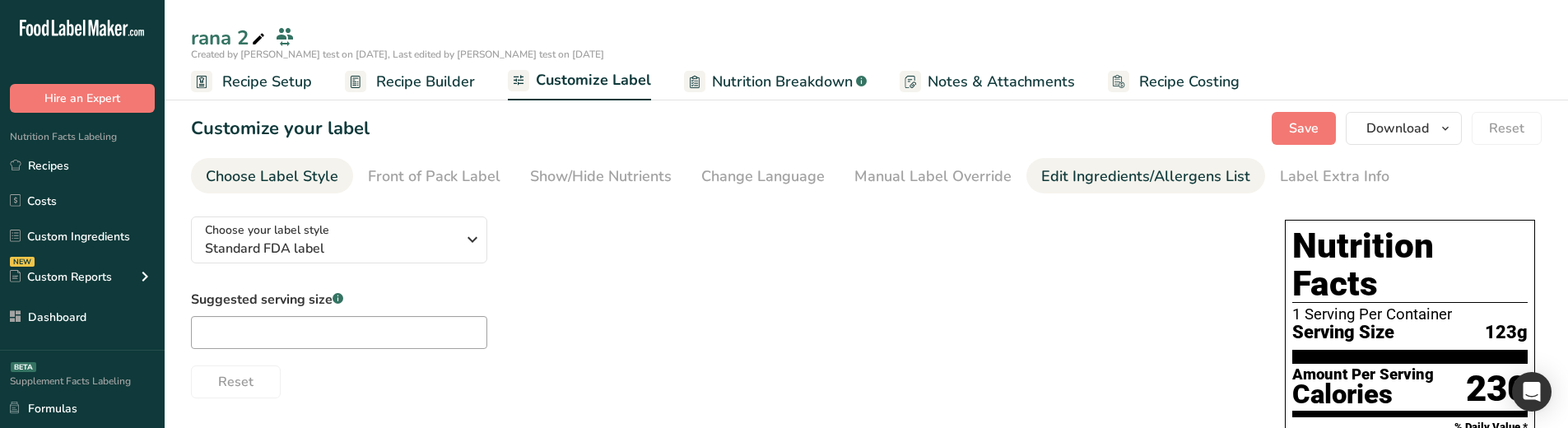
click at [1082, 172] on div "Edit Ingredients/Allergens List" at bounding box center [1145, 176] width 209 height 22
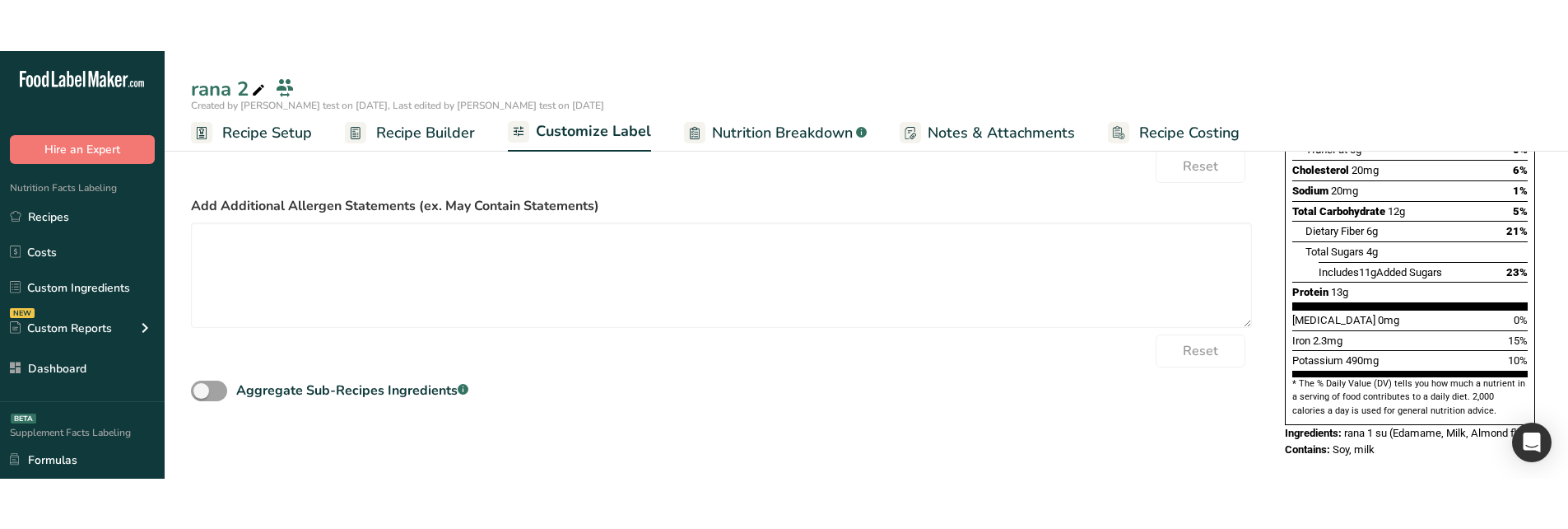
scroll to position [289, 0]
